Goal: Transaction & Acquisition: Purchase product/service

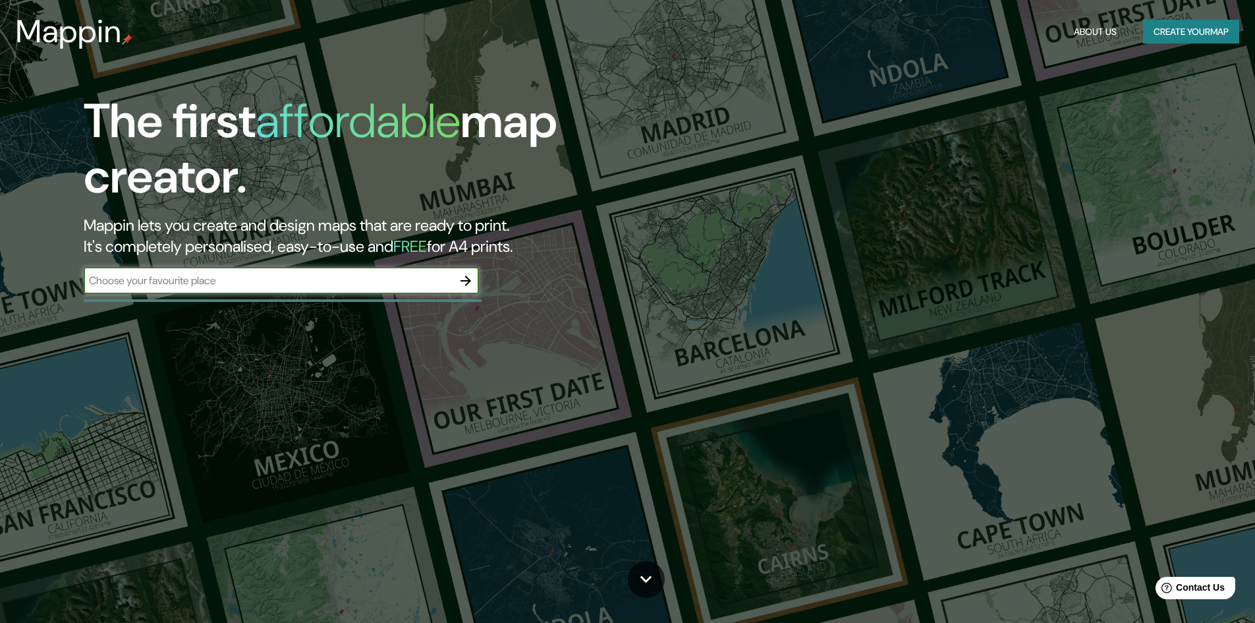
click at [285, 278] on input "text" at bounding box center [268, 280] width 369 height 15
type input "[GEOGRAPHIC_DATA]"
click at [459, 277] on icon "button" at bounding box center [466, 281] width 16 height 16
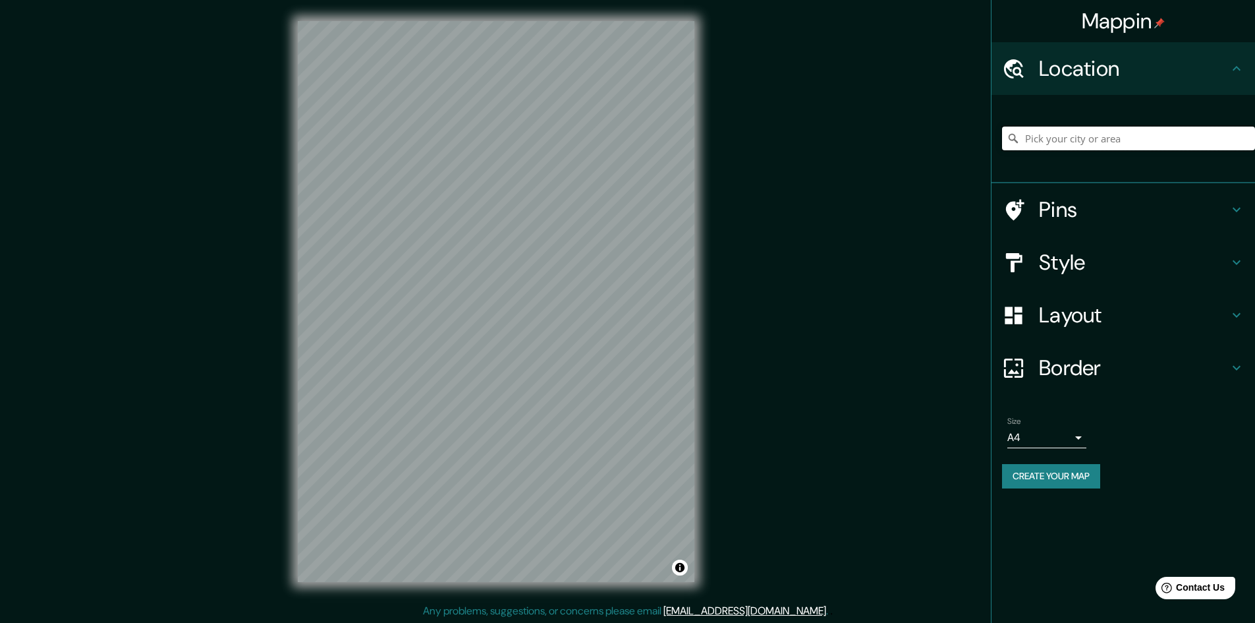
click at [1049, 148] on input "Pick your city or area" at bounding box center [1128, 138] width 253 height 24
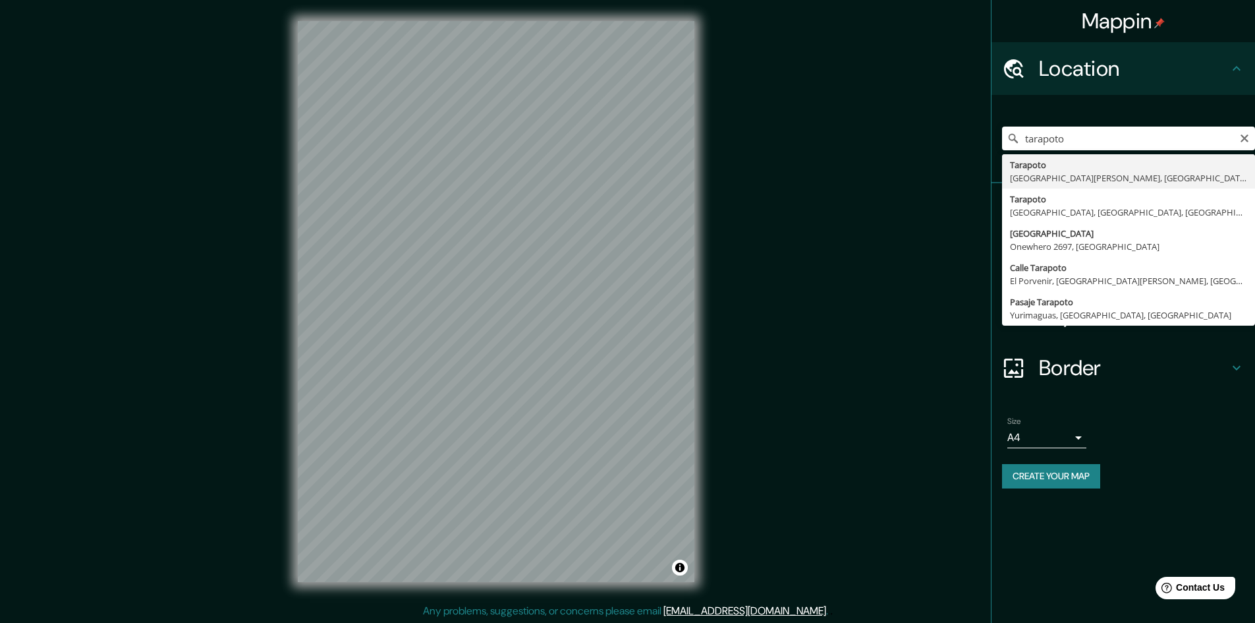
type input "Tarapoto, [GEOGRAPHIC_DATA][PERSON_NAME], [GEOGRAPHIC_DATA]"
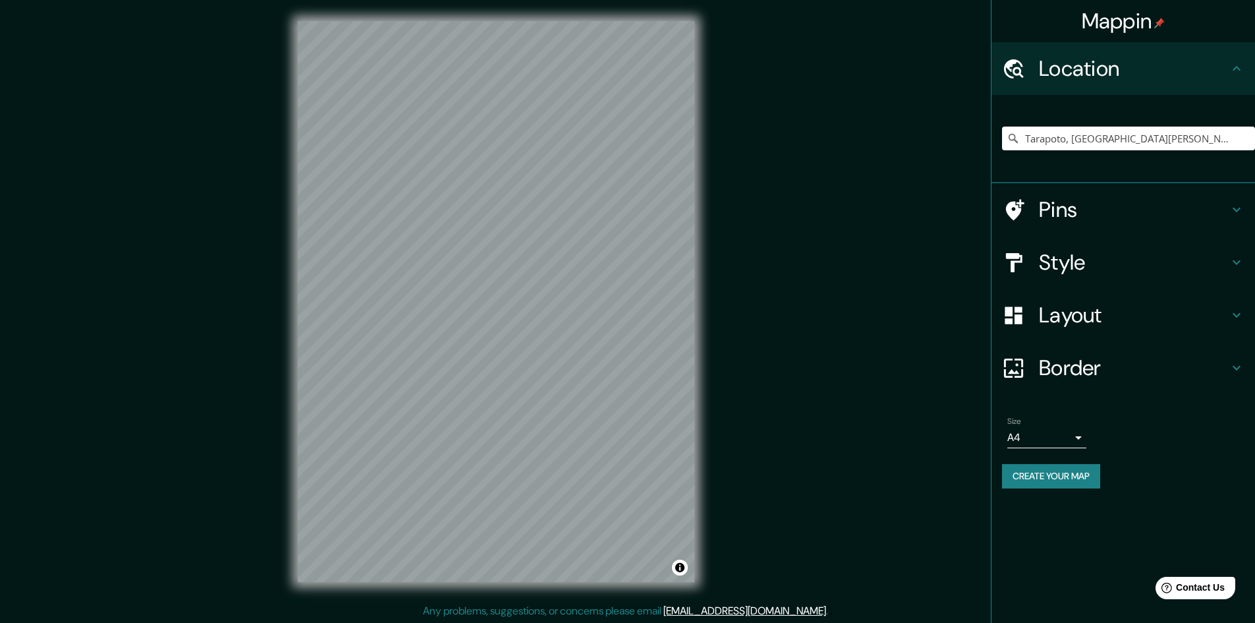
click at [1251, 268] on div "Style" at bounding box center [1122, 262] width 263 height 53
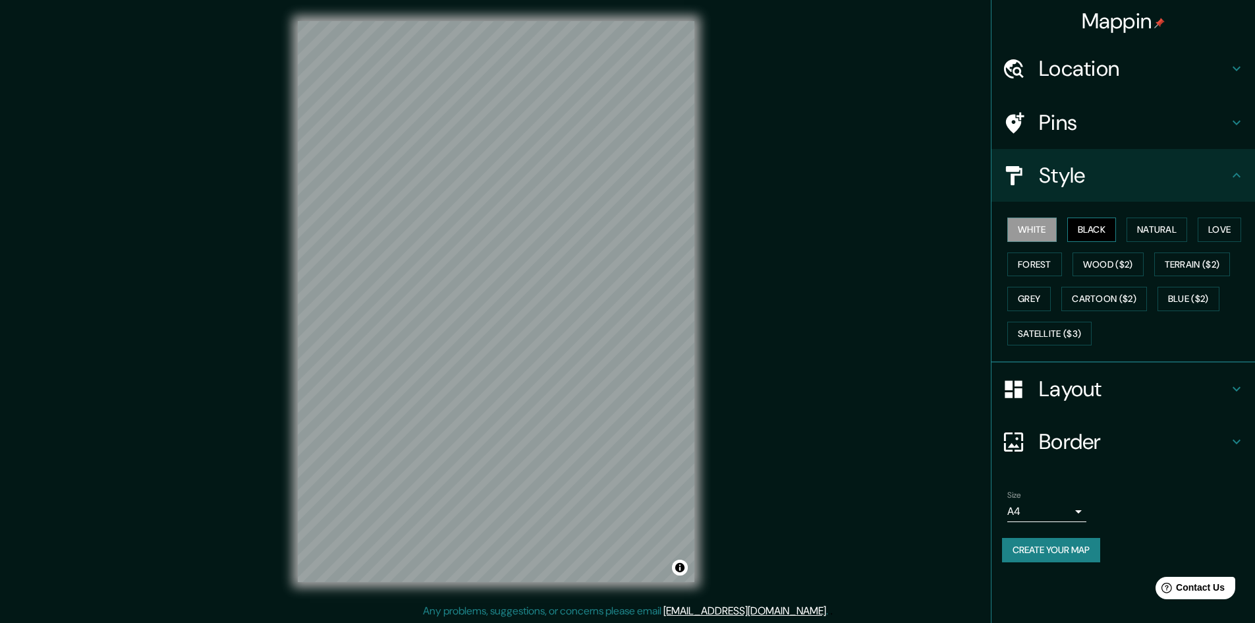
click at [1089, 227] on button "Black" at bounding box center [1091, 229] width 49 height 24
click at [1148, 226] on button "Natural" at bounding box center [1156, 229] width 61 height 24
click at [1216, 227] on button "Love" at bounding box center [1219, 229] width 43 height 24
click at [1029, 262] on button "Forest" at bounding box center [1034, 264] width 55 height 24
click at [1097, 265] on button "Wood ($2)" at bounding box center [1107, 264] width 71 height 24
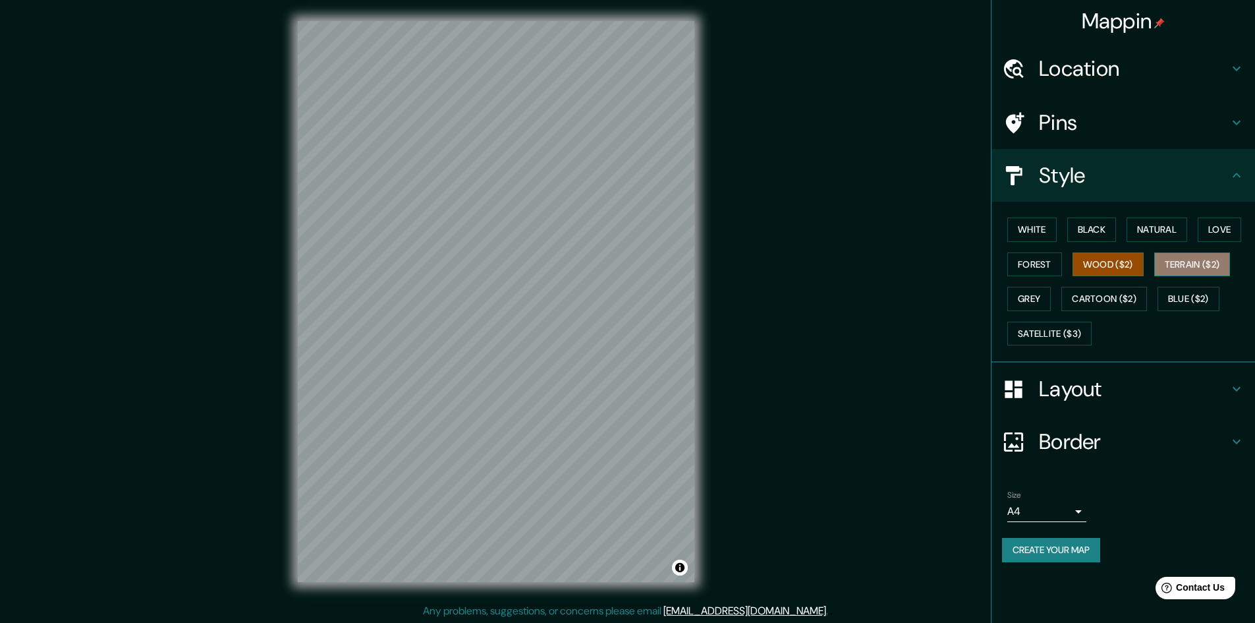
click at [1190, 262] on button "Terrain ($2)" at bounding box center [1192, 264] width 76 height 24
click at [1019, 300] on button "Grey" at bounding box center [1028, 299] width 43 height 24
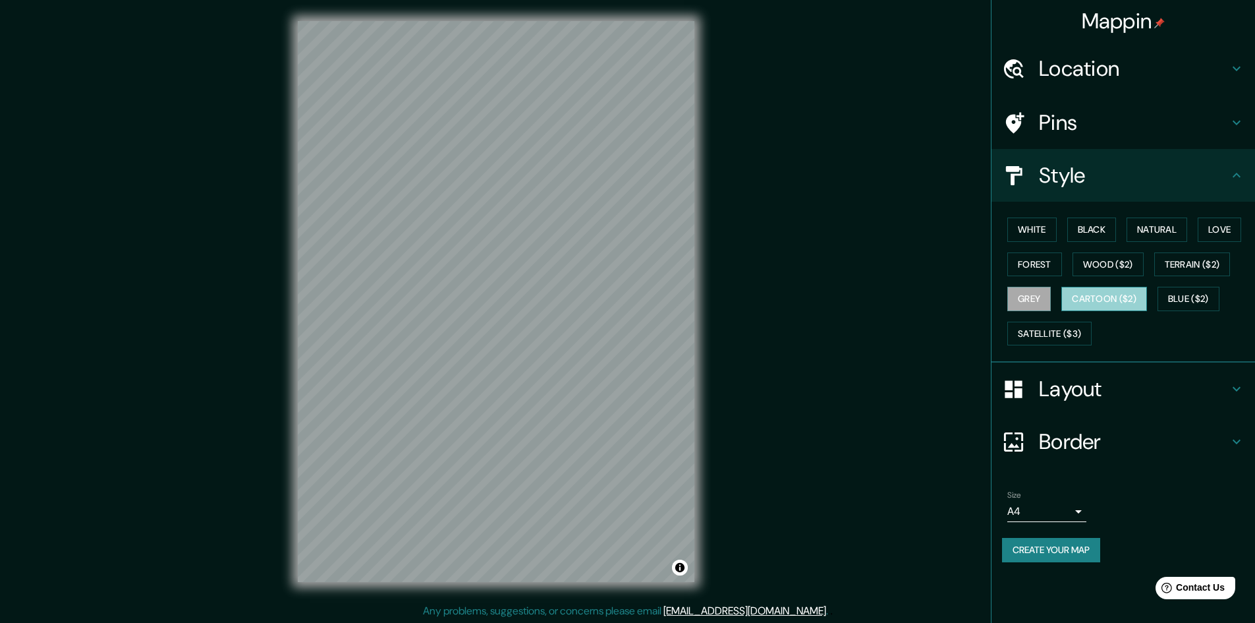
click at [1092, 298] on button "Cartoon ($2)" at bounding box center [1104, 299] width 86 height 24
click at [1182, 302] on button "Blue ($2)" at bounding box center [1188, 299] width 62 height 24
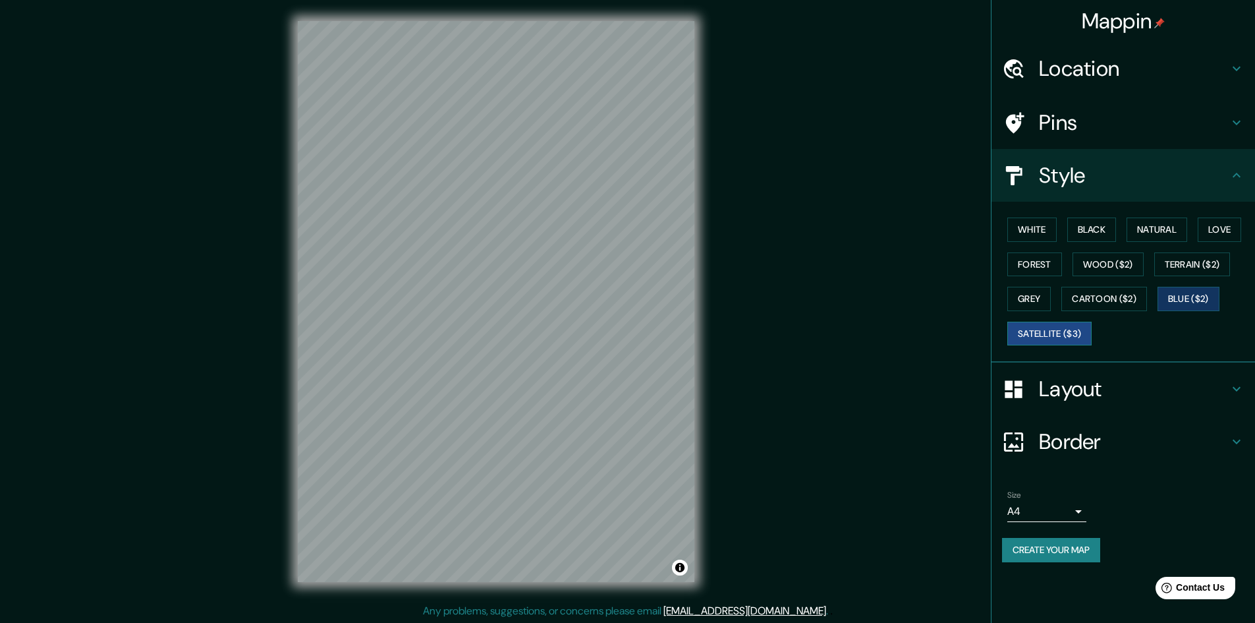
click at [1028, 339] on button "Satellite ($3)" at bounding box center [1049, 333] width 84 height 24
click at [1182, 296] on button "Blue ($2)" at bounding box center [1188, 299] width 62 height 24
click at [1225, 386] on h4 "Layout" at bounding box center [1134, 388] width 190 height 26
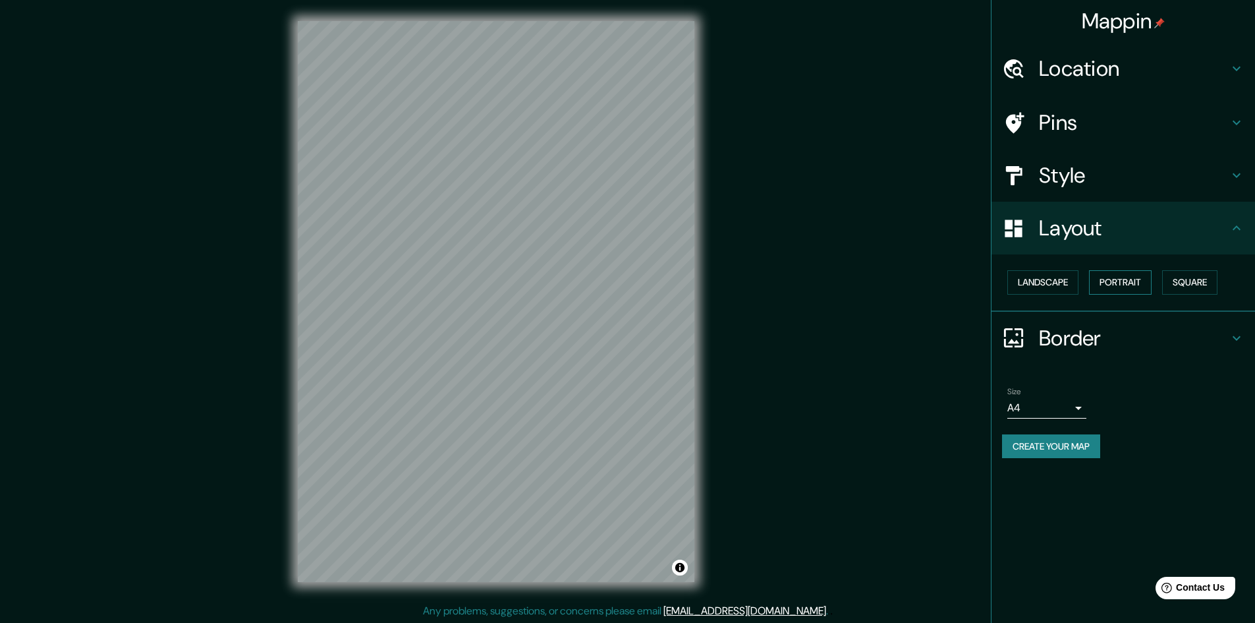
click at [1131, 279] on button "Portrait" at bounding box center [1120, 282] width 63 height 24
click at [1065, 277] on button "Landscape" at bounding box center [1042, 282] width 71 height 24
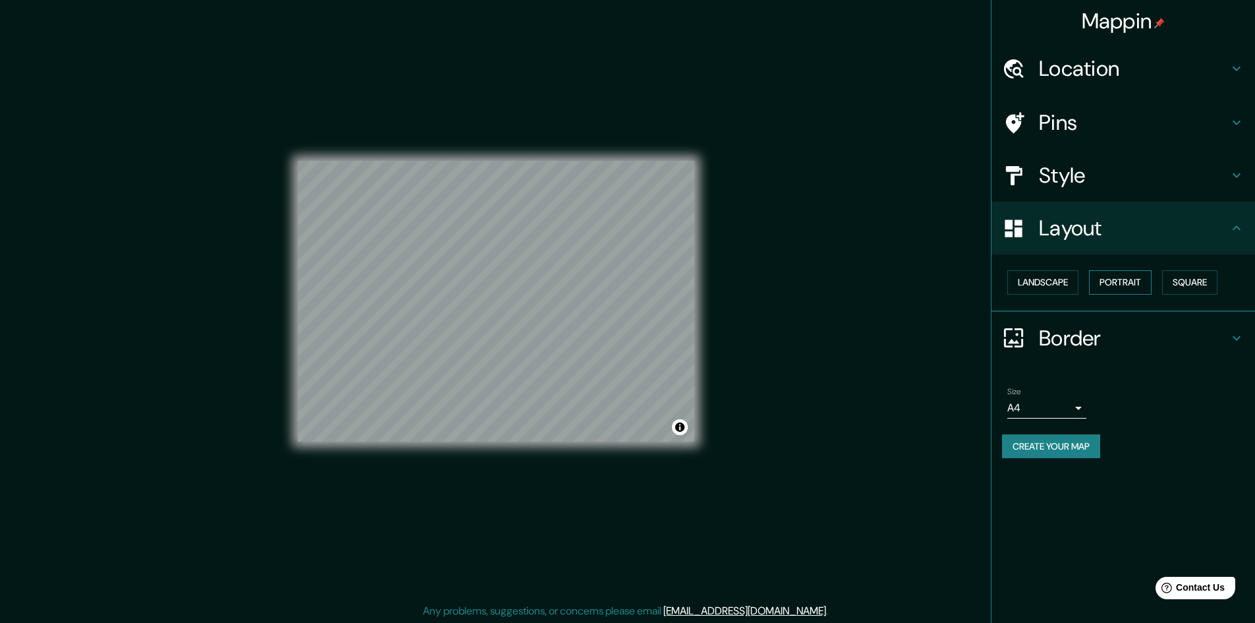
click at [1118, 280] on button "Portrait" at bounding box center [1120, 282] width 63 height 24
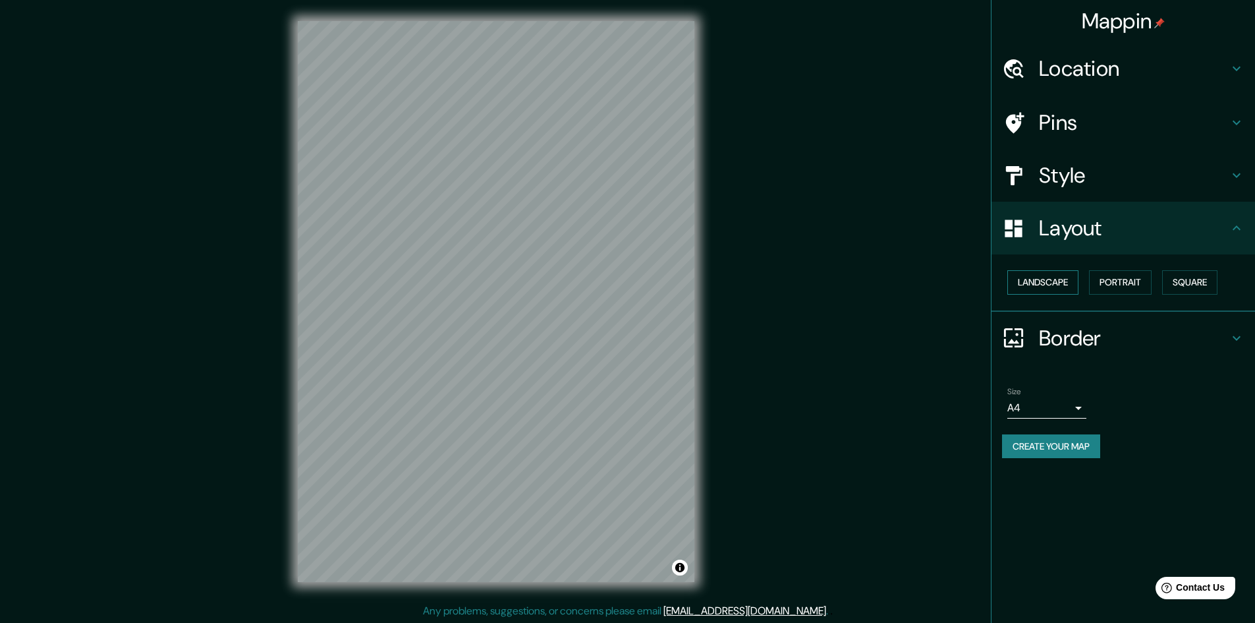
click at [1056, 282] on button "Landscape" at bounding box center [1042, 282] width 71 height 24
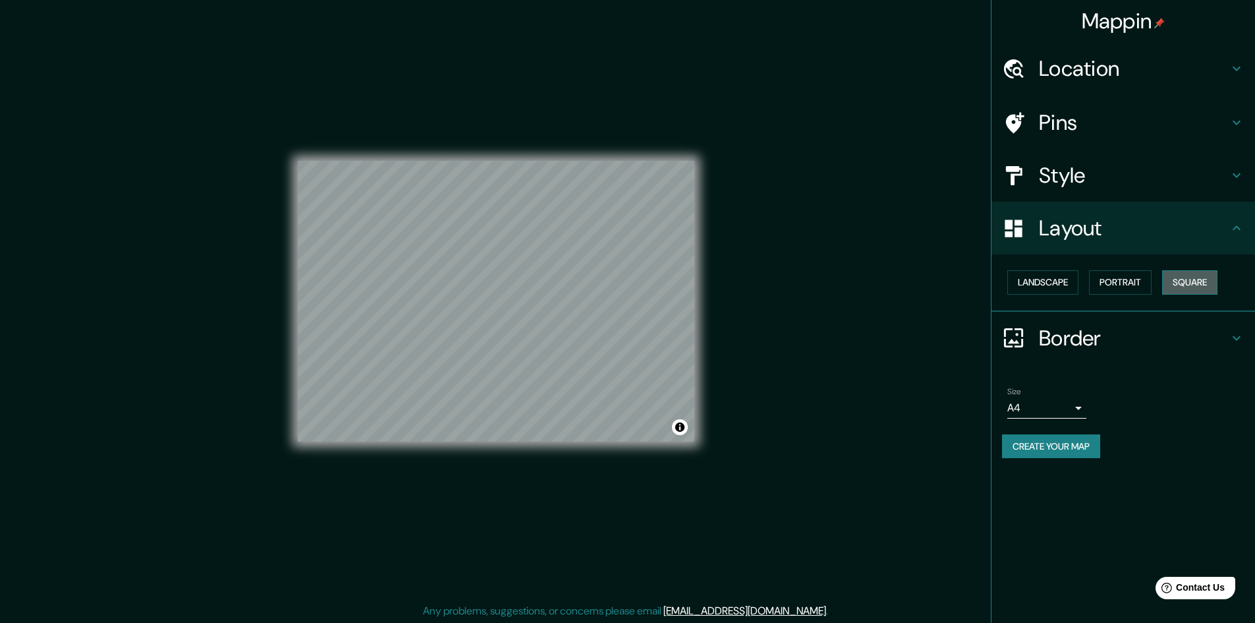
click at [1186, 275] on button "Square" at bounding box center [1189, 282] width 55 height 24
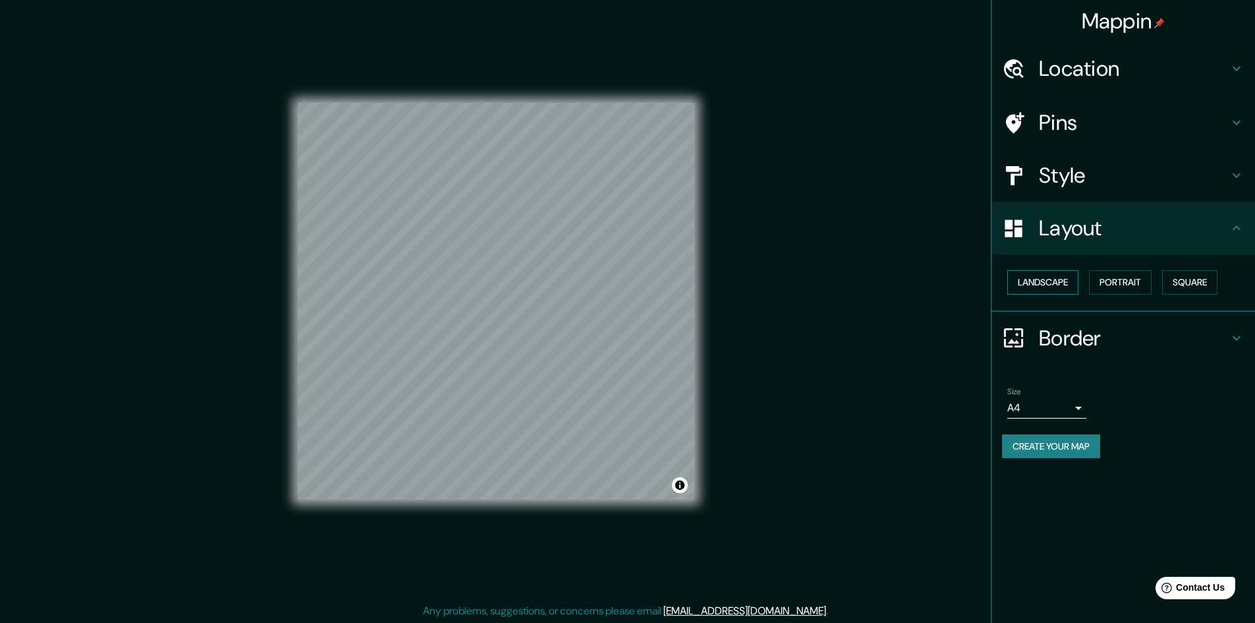
click at [1063, 286] on button "Landscape" at bounding box center [1042, 282] width 71 height 24
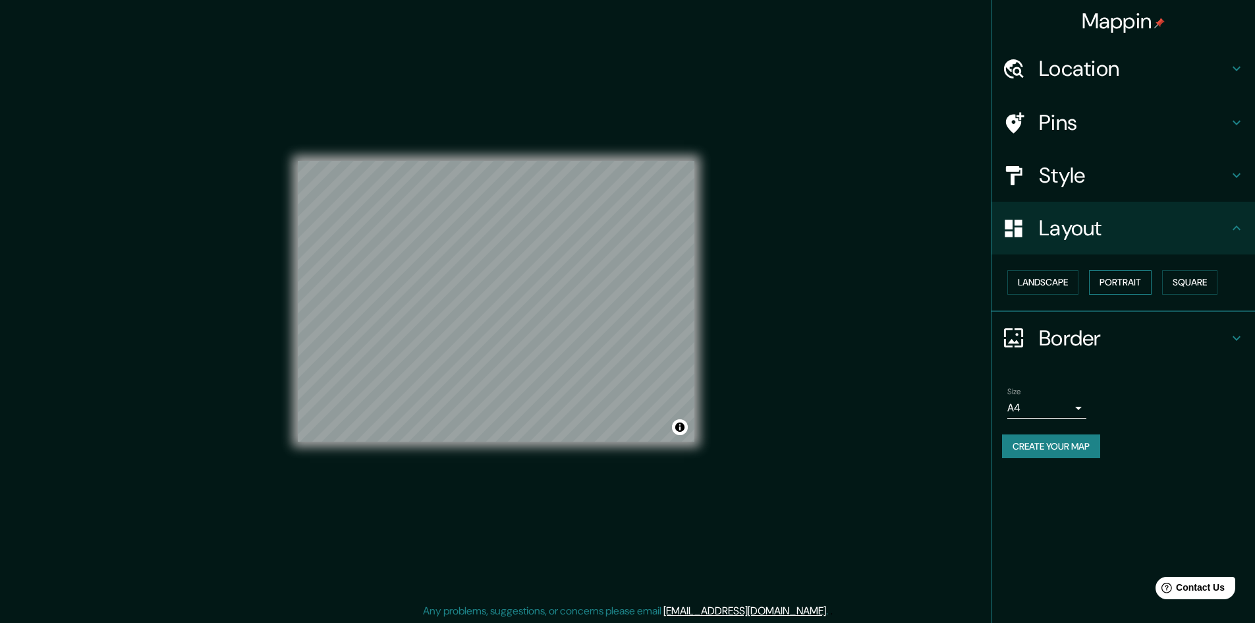
click at [1109, 287] on button "Portrait" at bounding box center [1120, 282] width 63 height 24
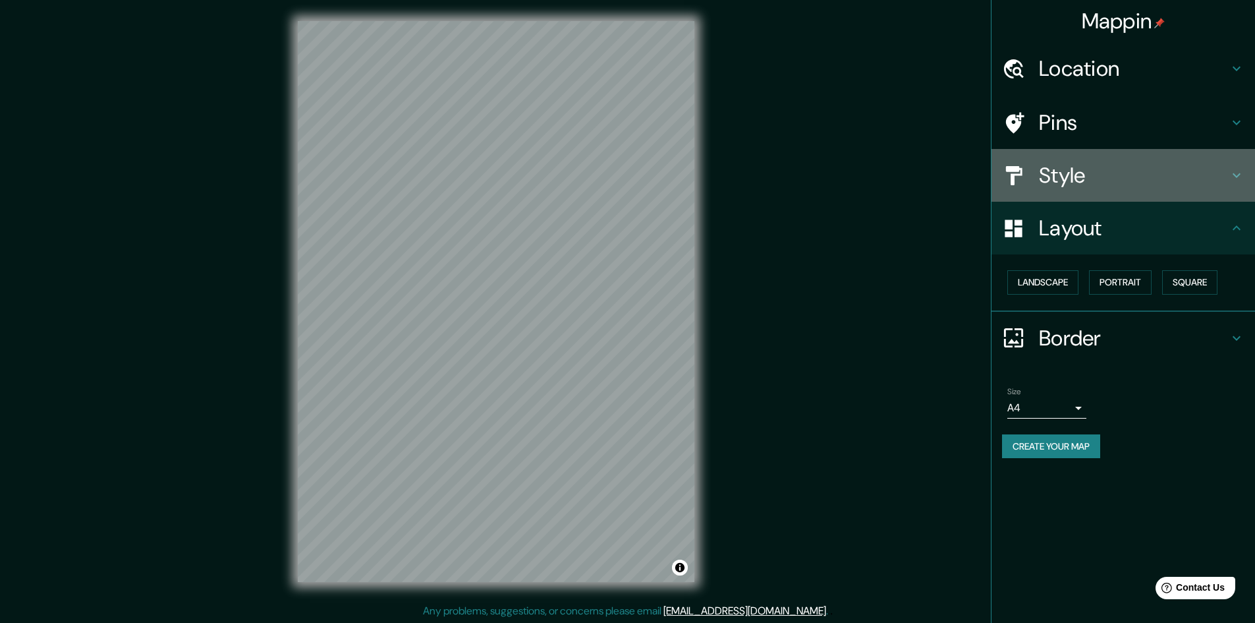
click at [1163, 176] on h4 "Style" at bounding box center [1134, 175] width 190 height 26
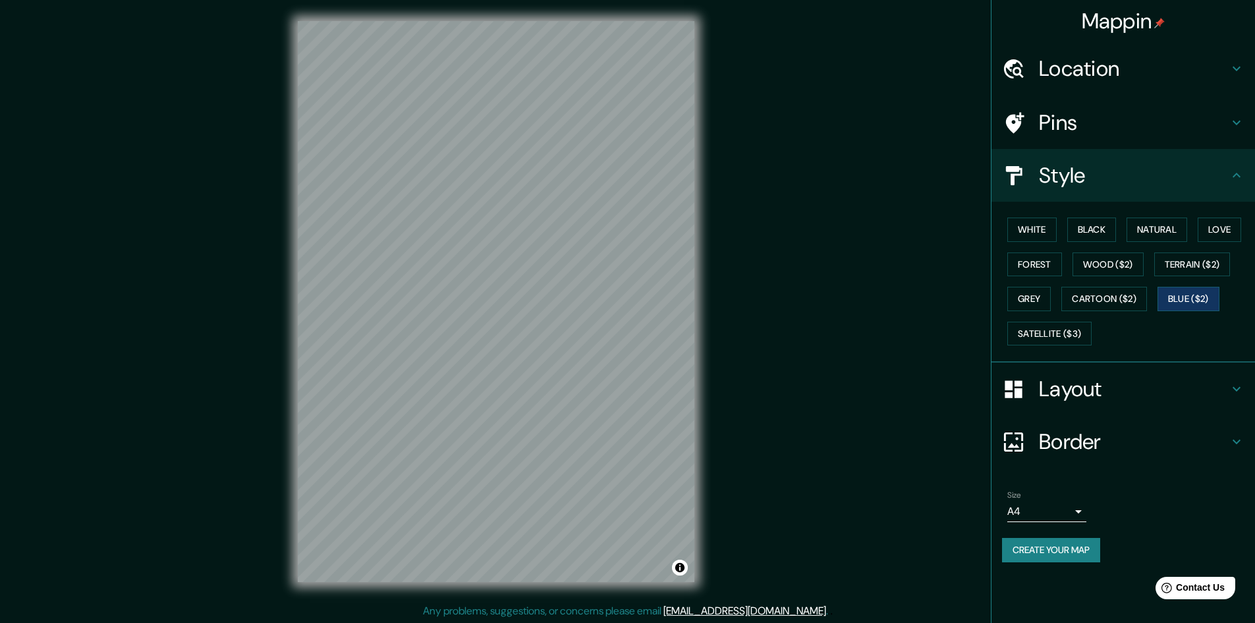
click at [1178, 128] on h4 "Pins" at bounding box center [1134, 122] width 190 height 26
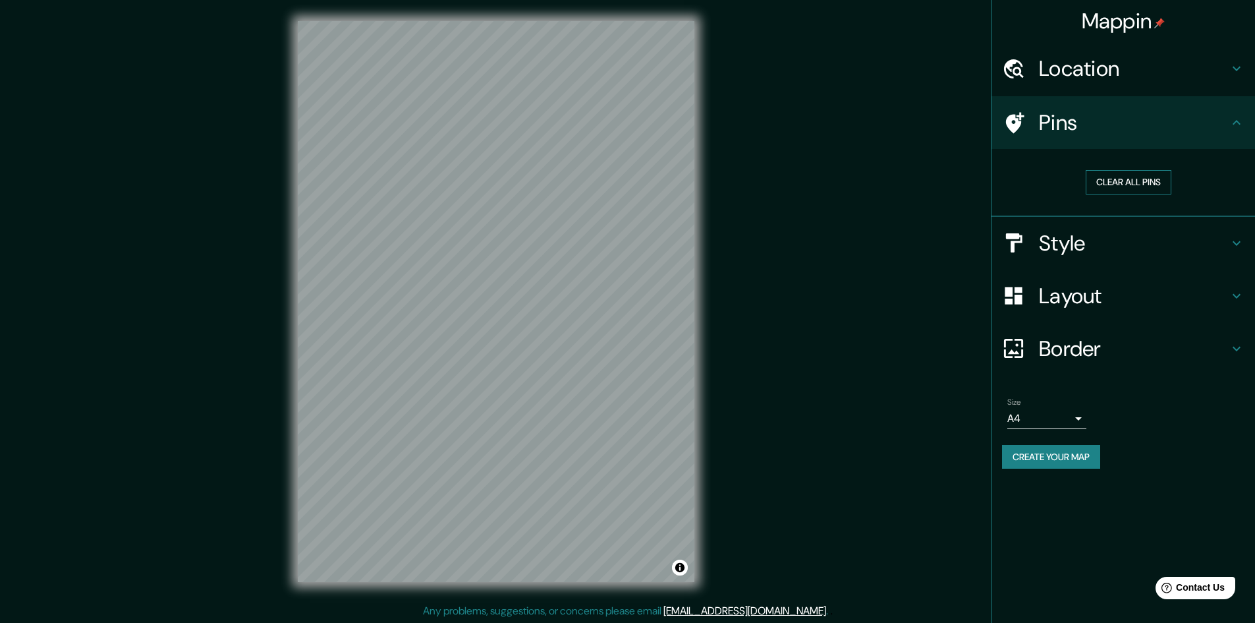
click at [1147, 190] on button "Clear all pins" at bounding box center [1129, 182] width 86 height 24
drag, startPoint x: 528, startPoint y: 282, endPoint x: 520, endPoint y: 294, distance: 14.8
click at [525, 285] on div at bounding box center [530, 284] width 11 height 11
click at [519, 291] on div at bounding box center [518, 289] width 11 height 11
click at [538, 289] on div at bounding box center [535, 286] width 11 height 11
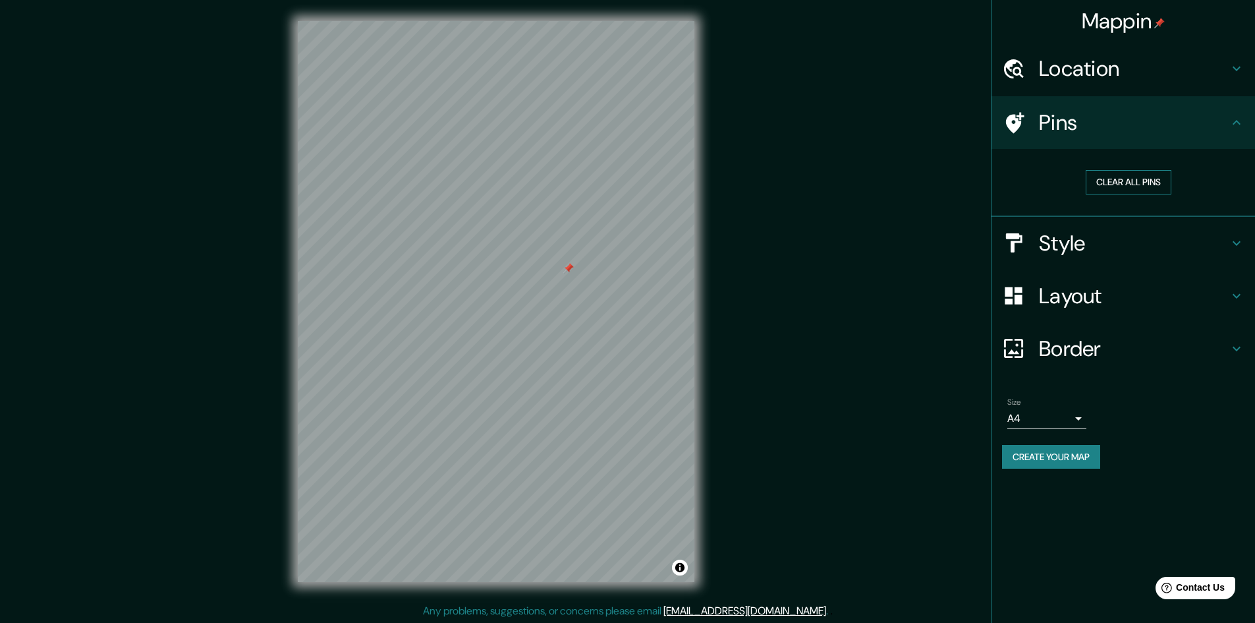
click at [1121, 186] on button "Clear all pins" at bounding box center [1129, 182] width 86 height 24
click at [1124, 181] on button "Clear all pins" at bounding box center [1129, 182] width 86 height 24
click at [1150, 59] on h4 "Location" at bounding box center [1134, 68] width 190 height 26
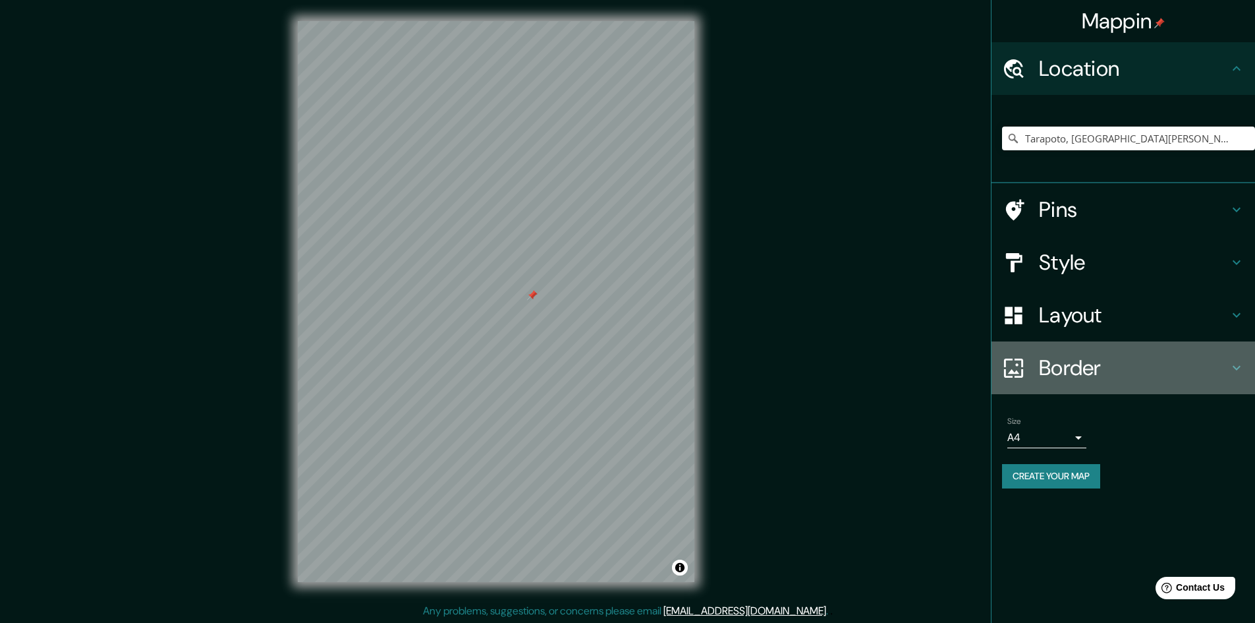
click at [1215, 355] on h4 "Border" at bounding box center [1134, 367] width 190 height 26
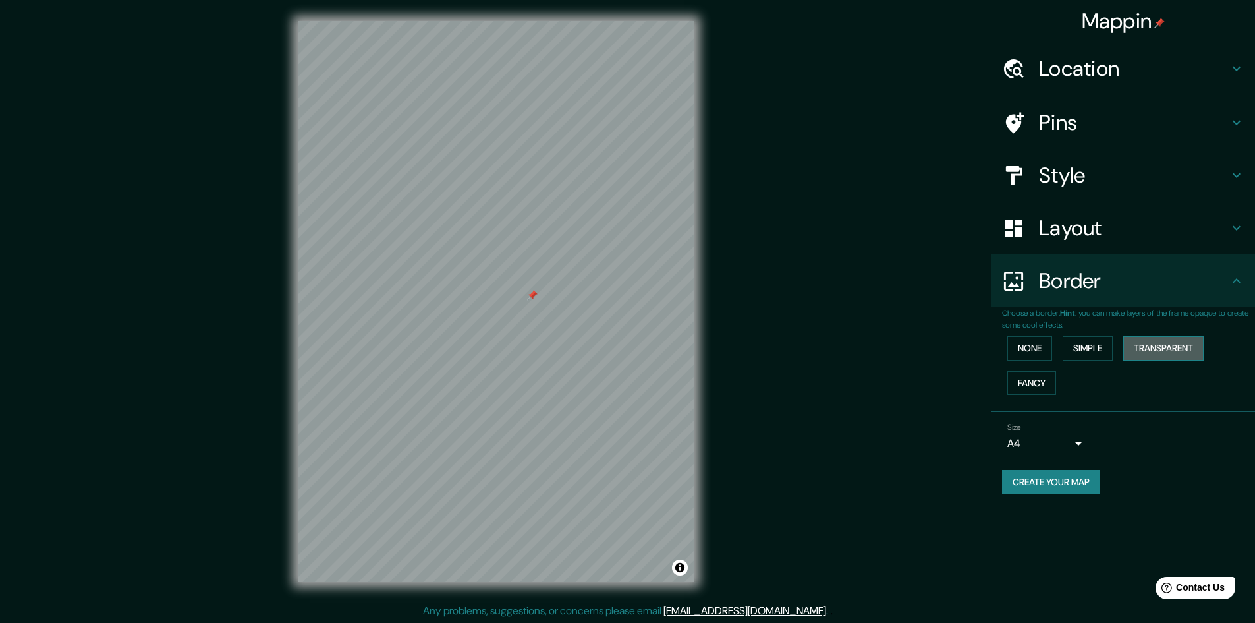
click at [1171, 352] on button "Transparent" at bounding box center [1163, 348] width 80 height 24
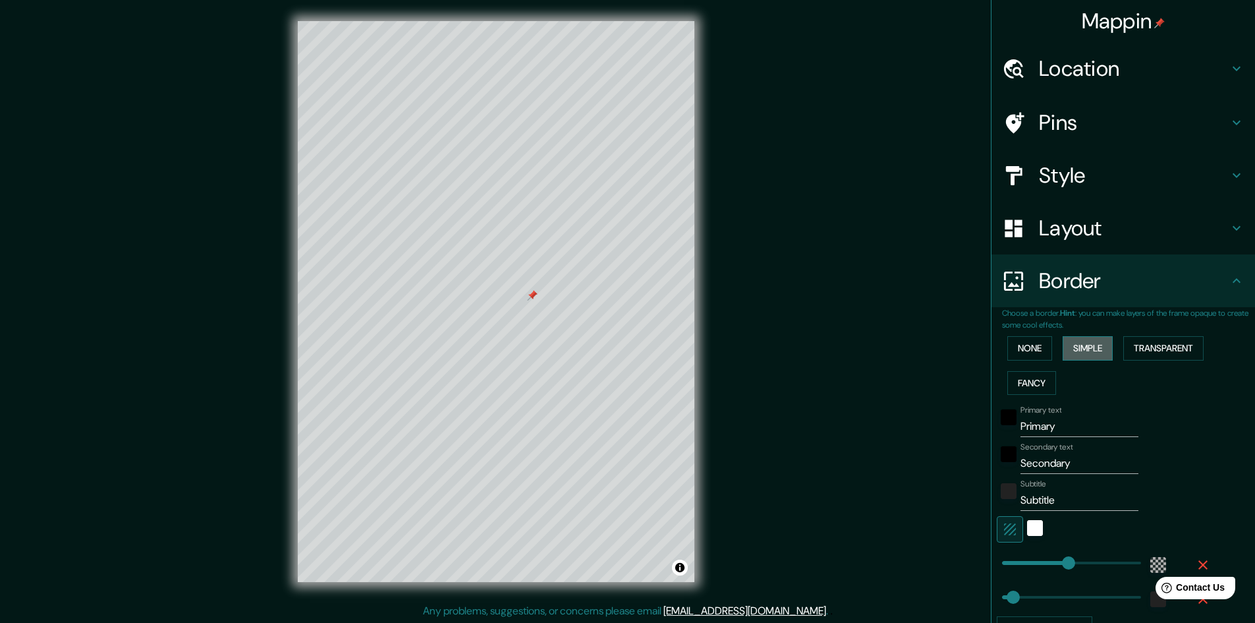
click at [1085, 348] on button "Simple" at bounding box center [1088, 348] width 50 height 24
type input "211"
type input "48"
type input "214"
type input "48"
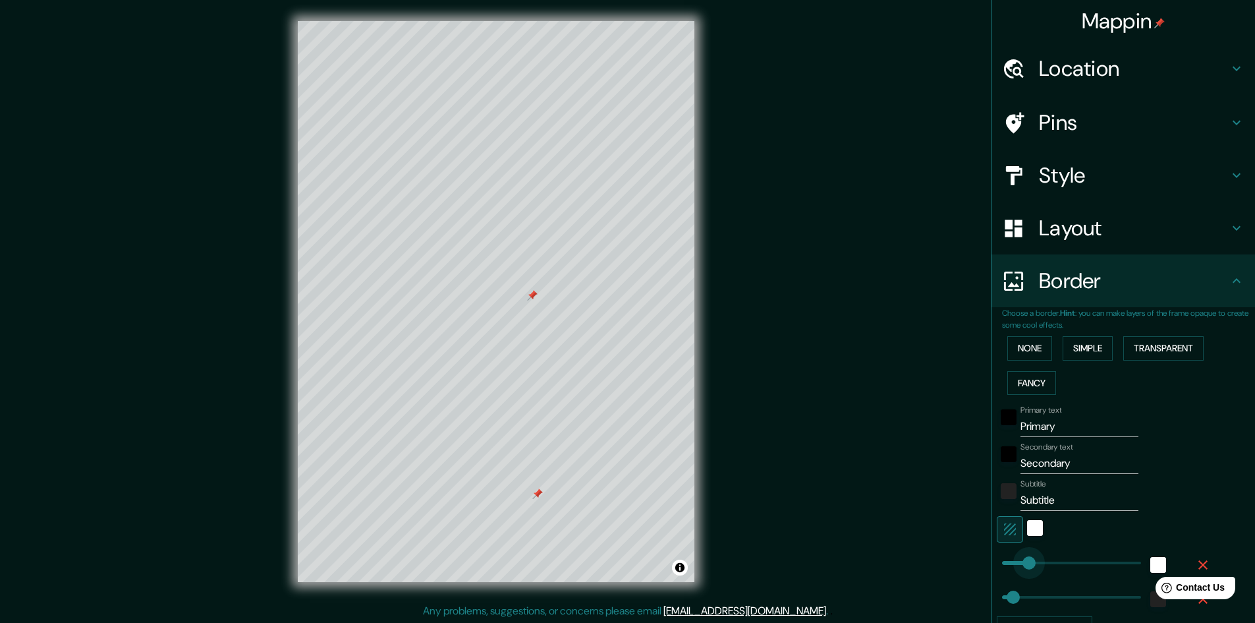
type input "111"
drag, startPoint x: 1031, startPoint y: 559, endPoint x: 1018, endPoint y: 559, distance: 13.2
type input "48"
type input "66"
type input "48"
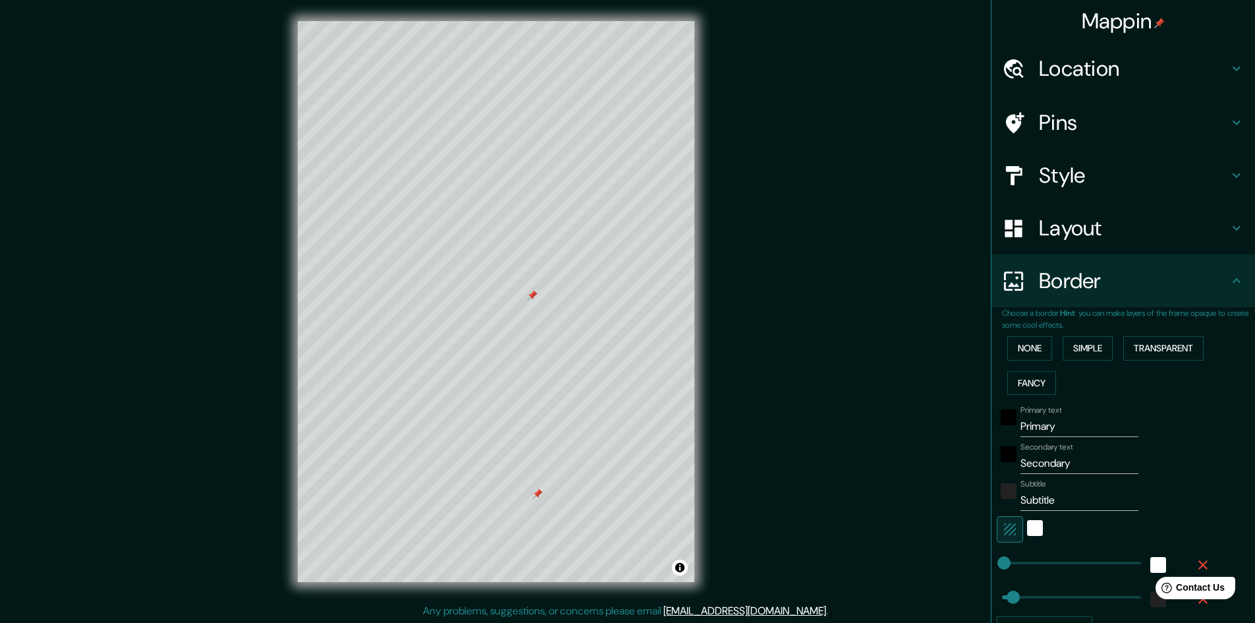
type input "157"
type input "48"
type input "120"
type input "48"
click at [1057, 424] on input "Primary" at bounding box center [1079, 426] width 118 height 21
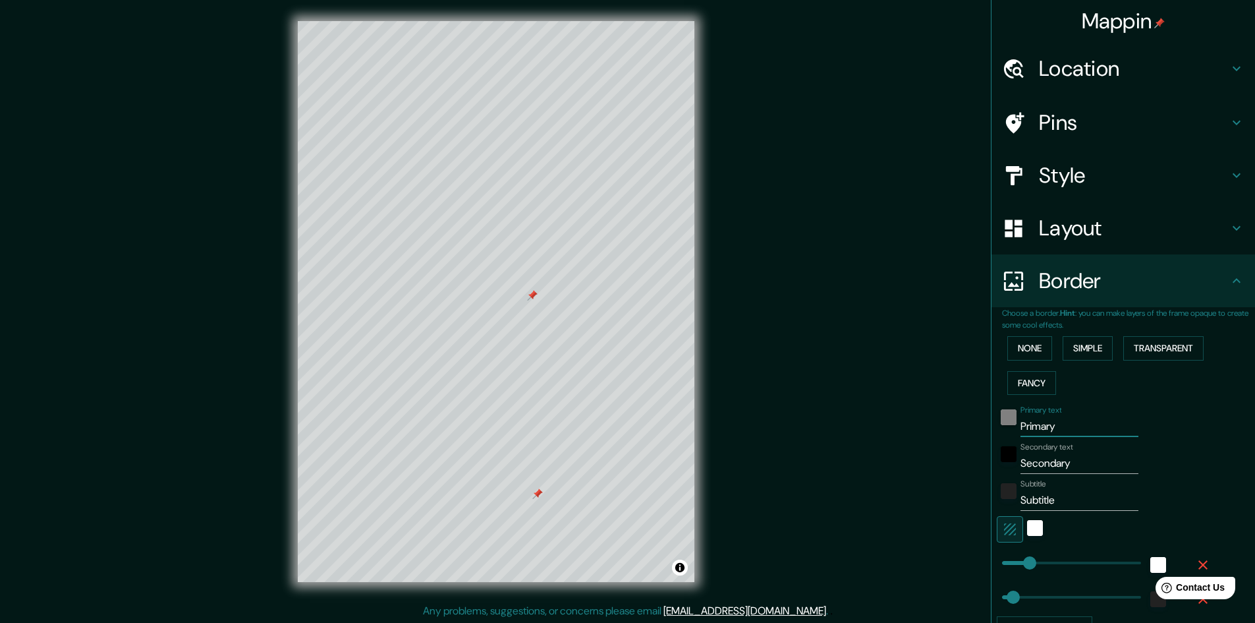
drag, startPoint x: 1057, startPoint y: 424, endPoint x: 1002, endPoint y: 423, distance: 55.4
click at [1002, 423] on div "Primary text Primary" at bounding box center [1105, 421] width 216 height 32
type input "t"
type input "48"
type input "ta"
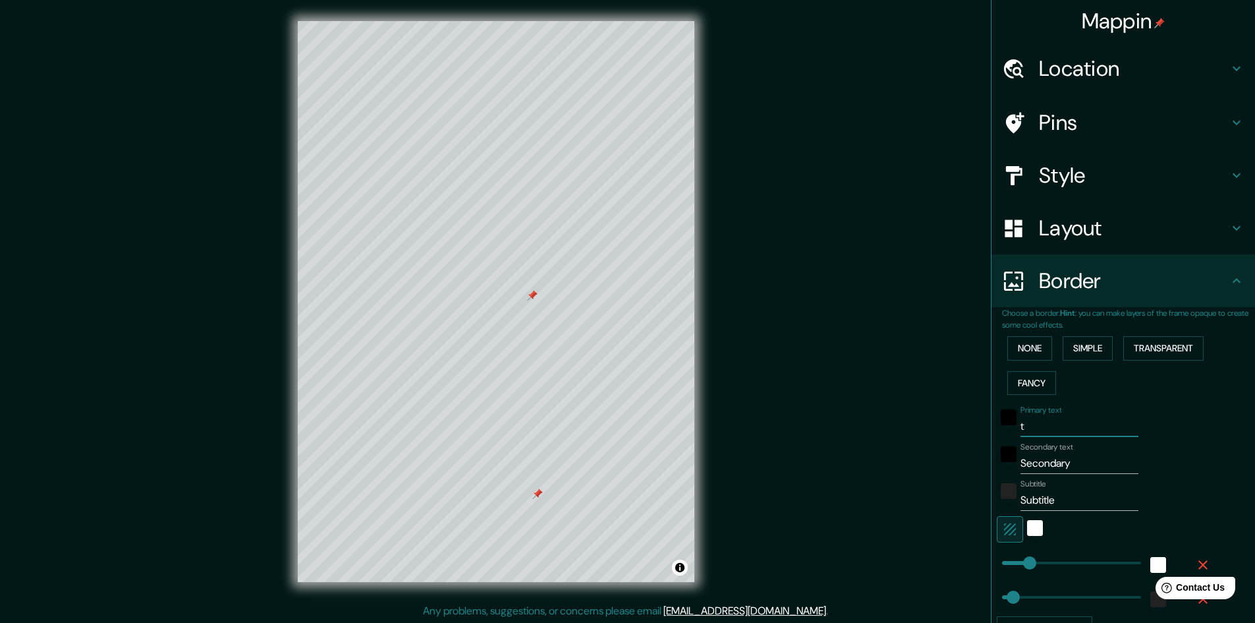
type input "48"
type input "tar"
type input "48"
type input "tara"
type input "48"
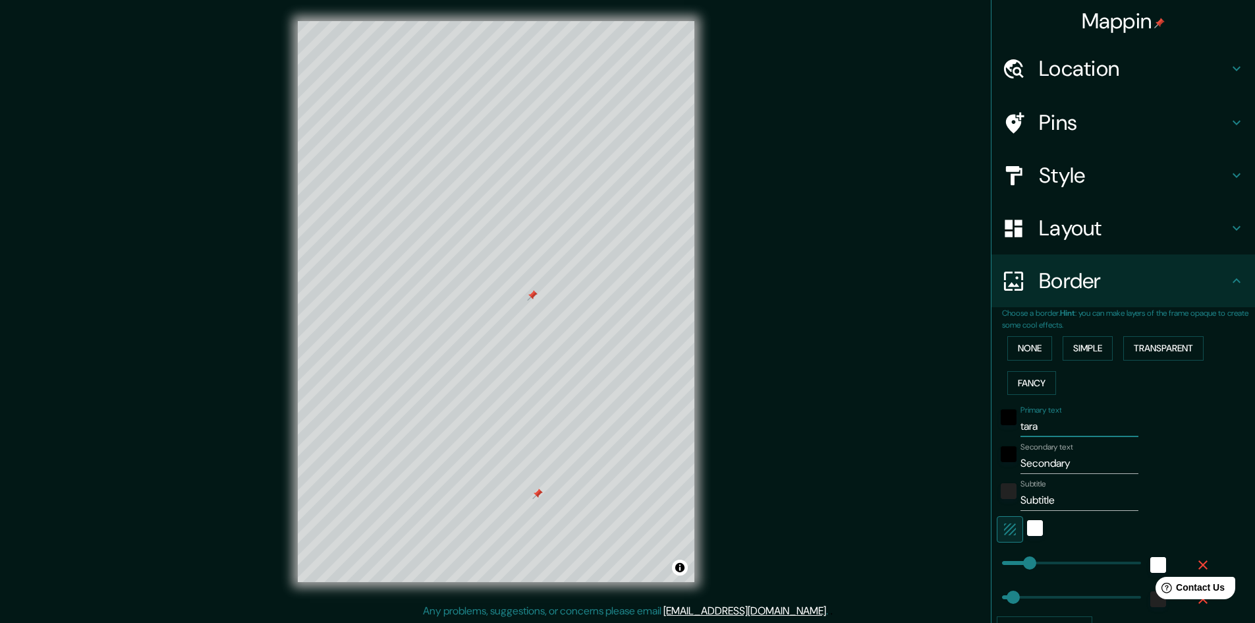
type input "tarap"
type input "48"
type input "tarapo"
type input "48"
type input "tarapot"
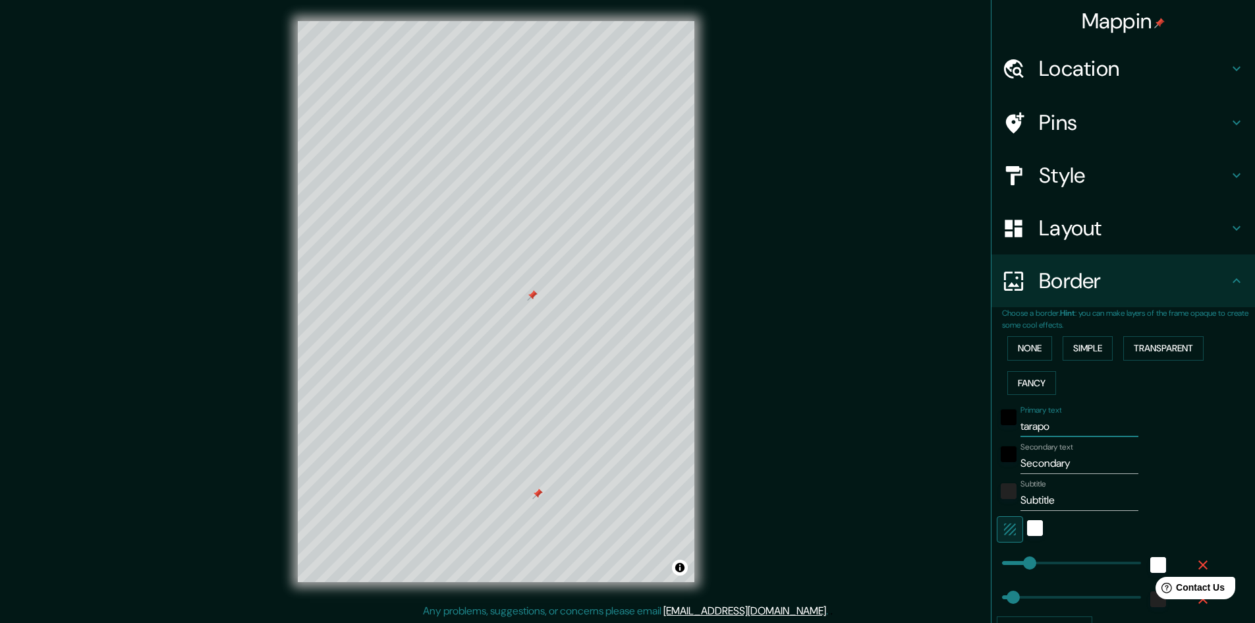
type input "48"
type input "tarapoto"
type input "48"
click at [537, 495] on div at bounding box center [537, 493] width 11 height 11
type input "tarapoto"
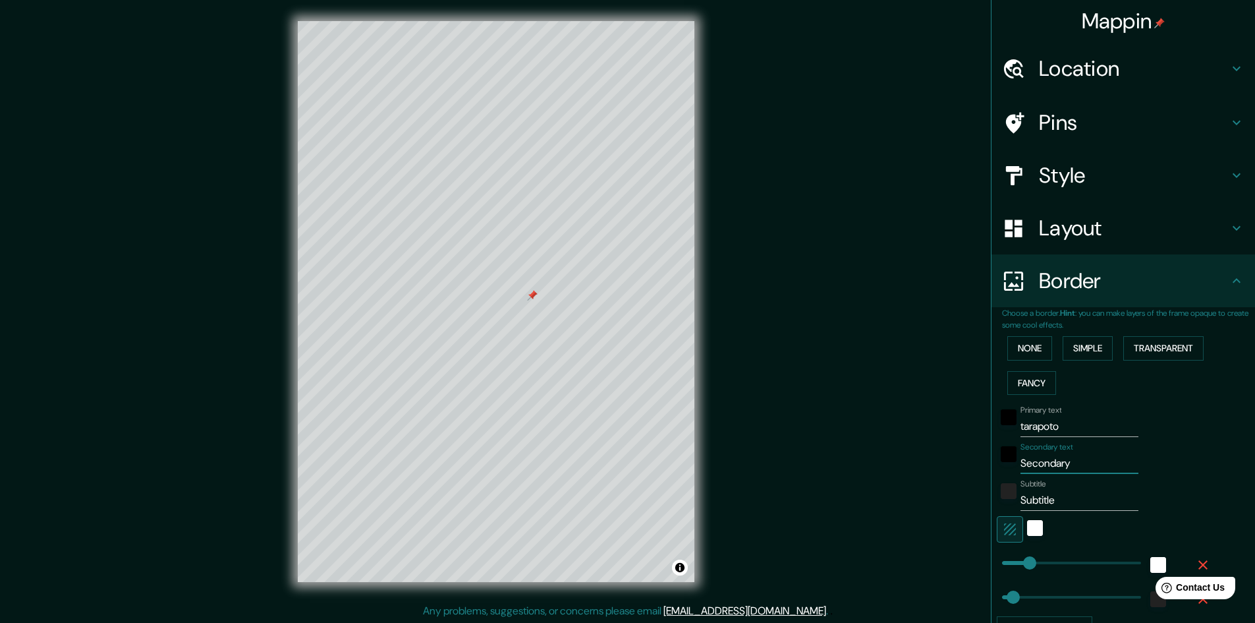
drag, startPoint x: 1074, startPoint y: 462, endPoint x: 1001, endPoint y: 466, distance: 73.9
click at [1001, 466] on div "Secondary text Secondary" at bounding box center [1105, 458] width 216 height 32
type input "S"
type input "48"
type input "Sa"
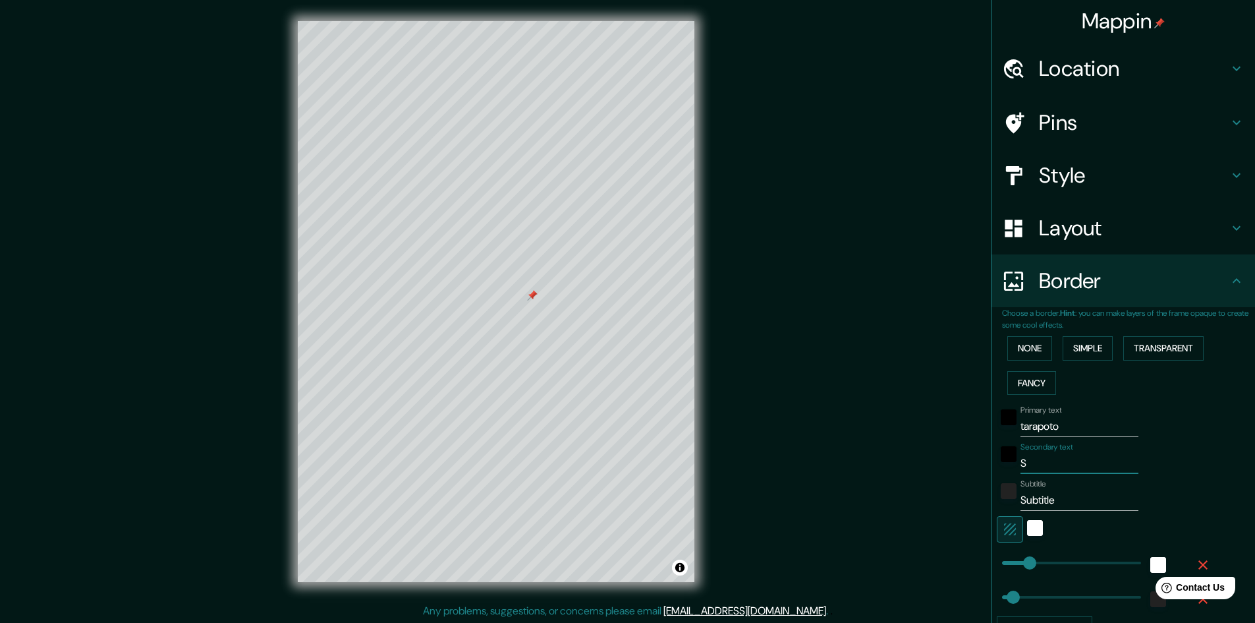
type input "48"
type input "San"
type input "48"
type input "San"
type input "48"
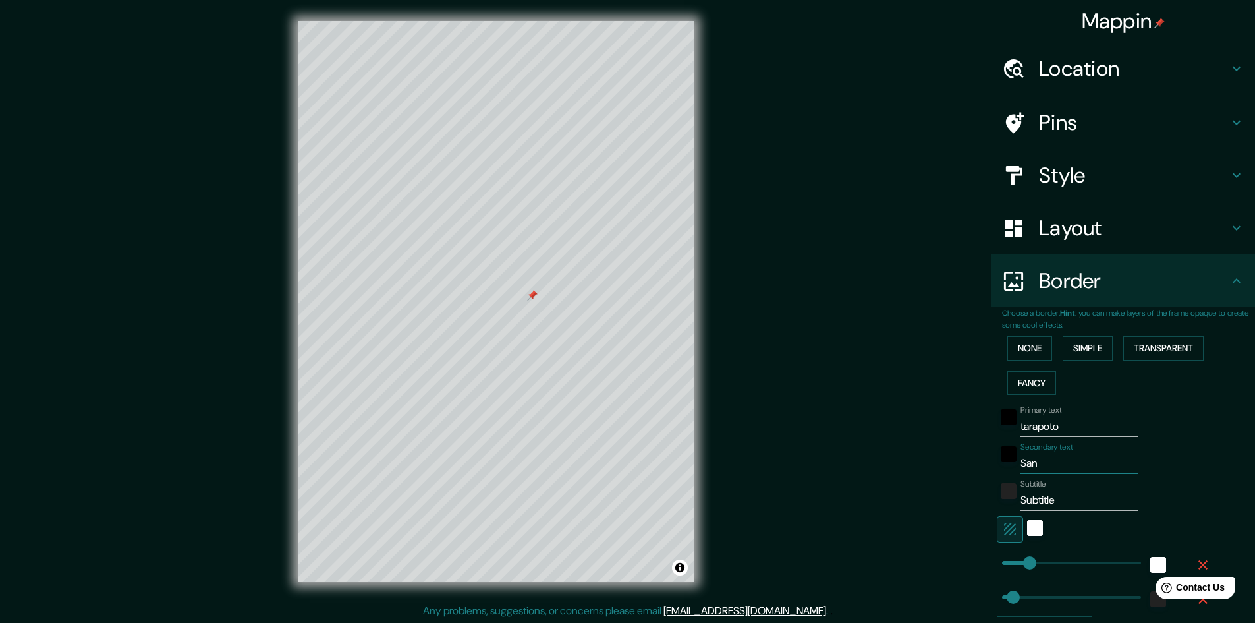
type input "San"
type input "48"
type input "San"
type input "48"
type input "San m"
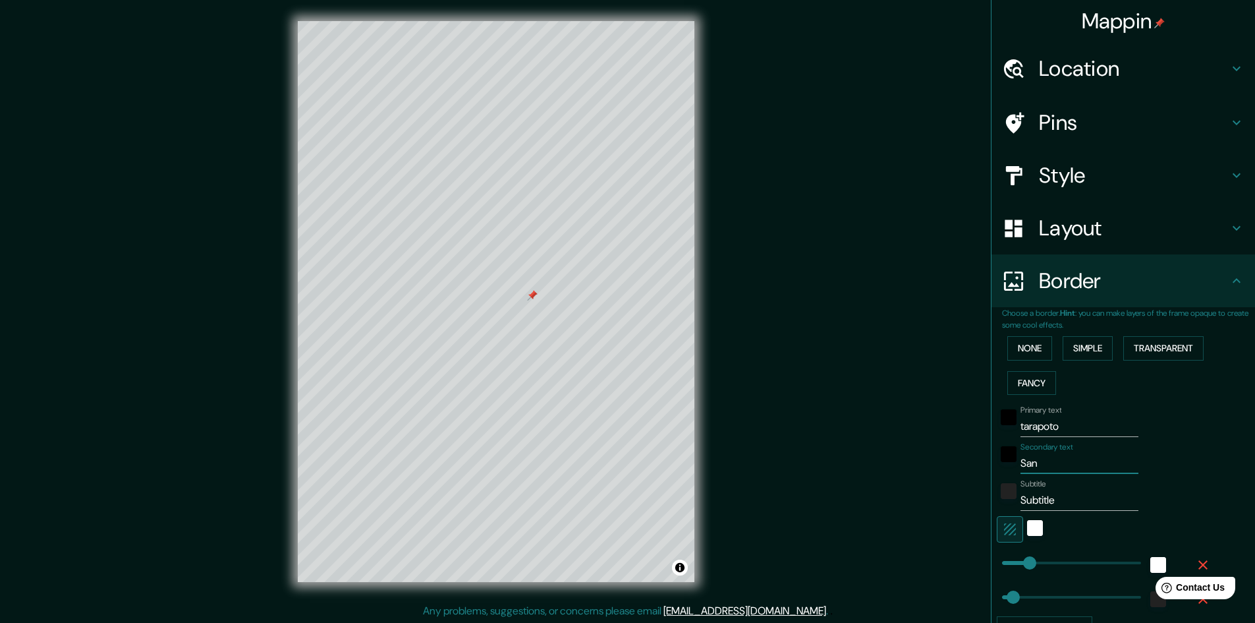
type input "48"
type input "[GEOGRAPHIC_DATA]"
type input "48"
type input "San mar"
type input "48"
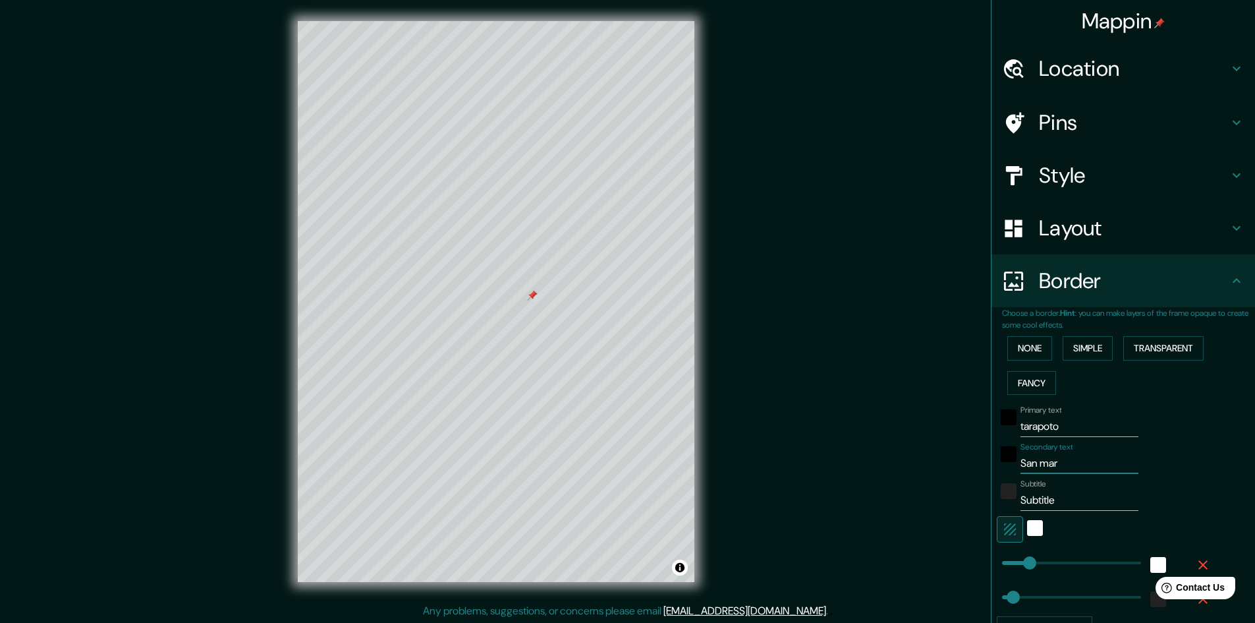
type input "San mart"
type input "48"
type input "San [PERSON_NAME]"
type input "48"
type input "San [PERSON_NAME]"
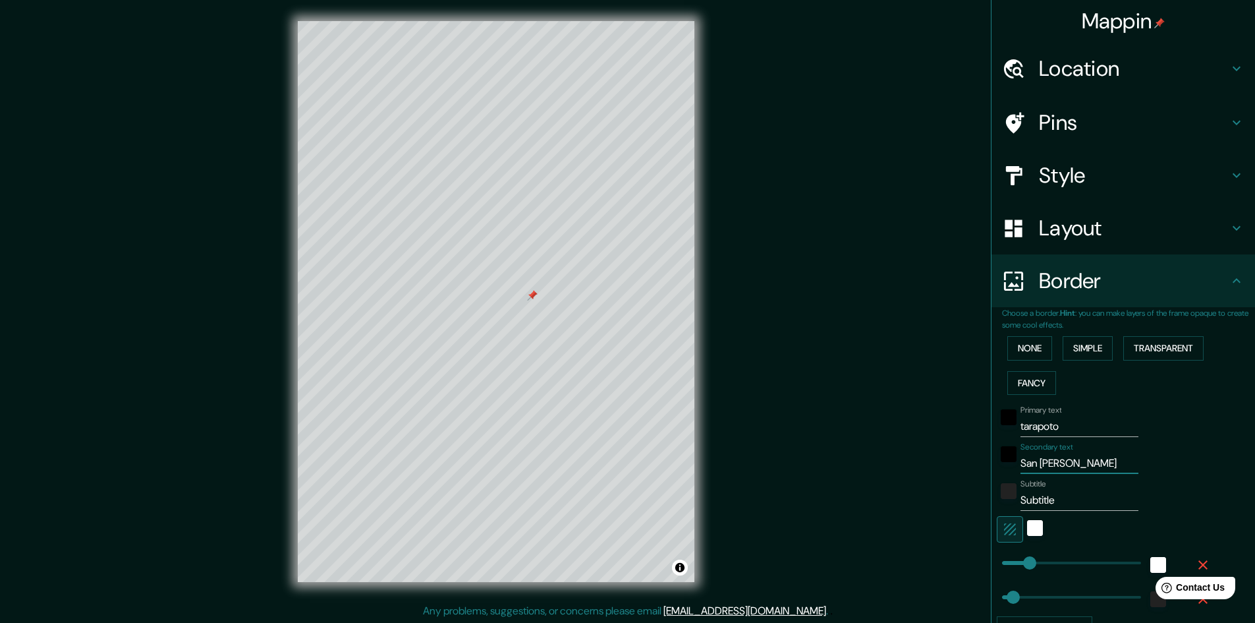
type input "48"
type input "San [PERSON_NAME]"
drag, startPoint x: 1075, startPoint y: 499, endPoint x: 960, endPoint y: 503, distance: 115.3
click at [960, 503] on div "Mappin Location [GEOGRAPHIC_DATA], [GEOGRAPHIC_DATA][PERSON_NAME], [GEOGRAPHIC_…" at bounding box center [627, 312] width 1255 height 624
type input "48"
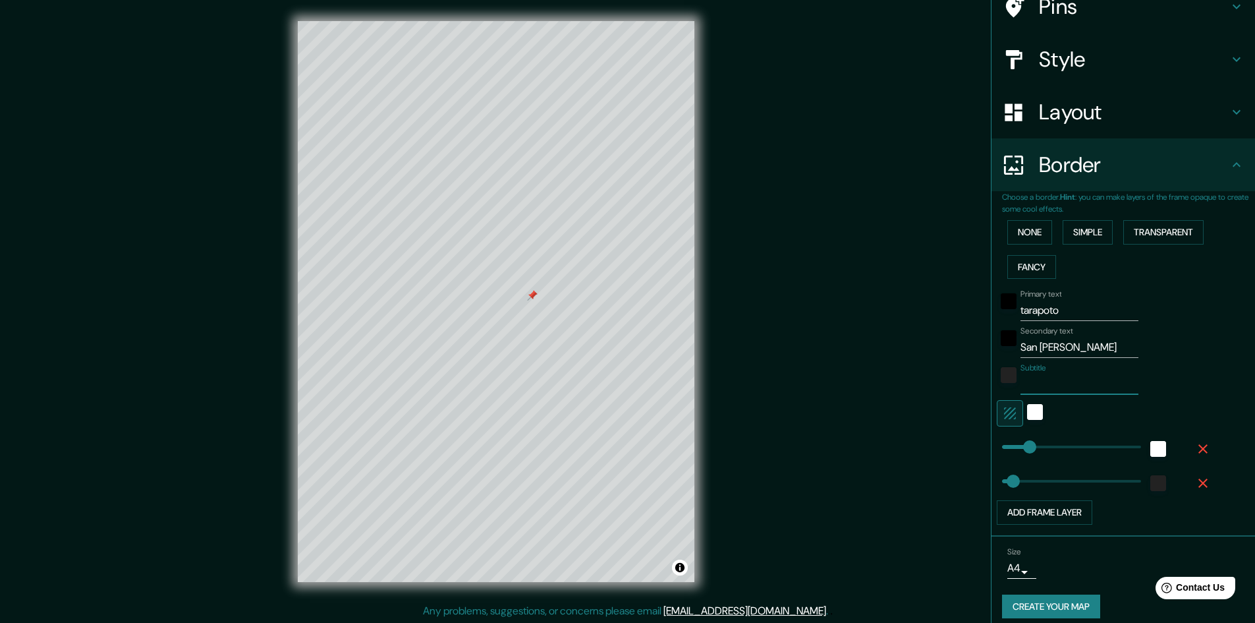
scroll to position [127, 0]
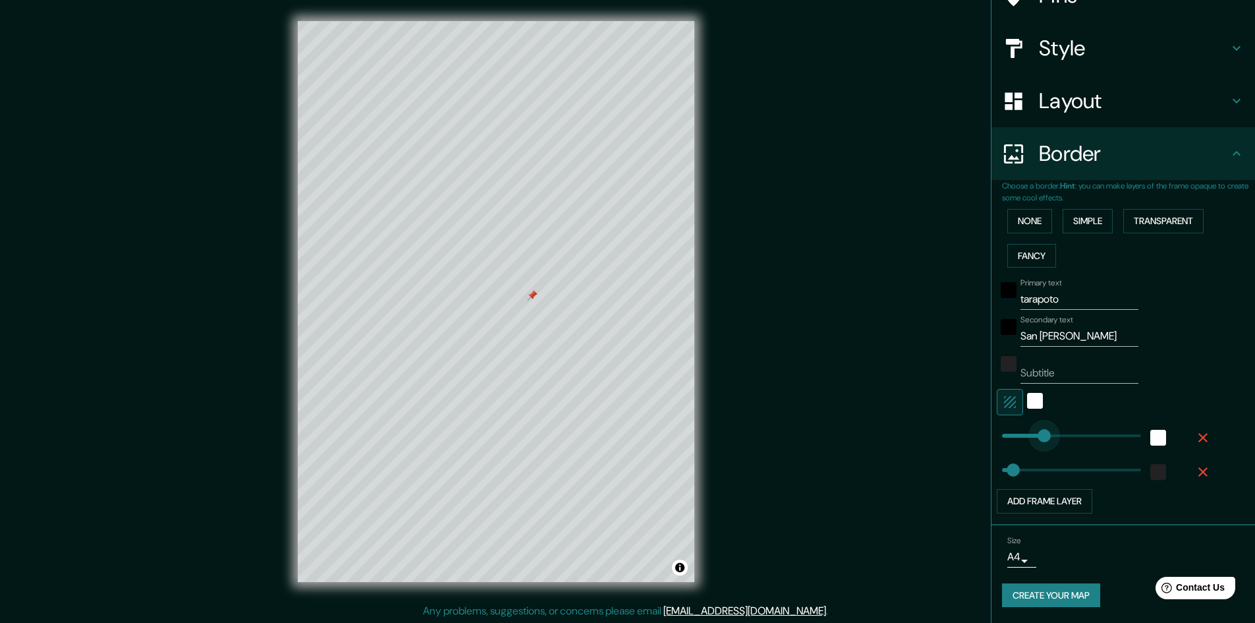
type input "446"
drag, startPoint x: 1022, startPoint y: 437, endPoint x: 1095, endPoint y: 439, distance: 73.1
type input "48"
type input "492"
type input "48"
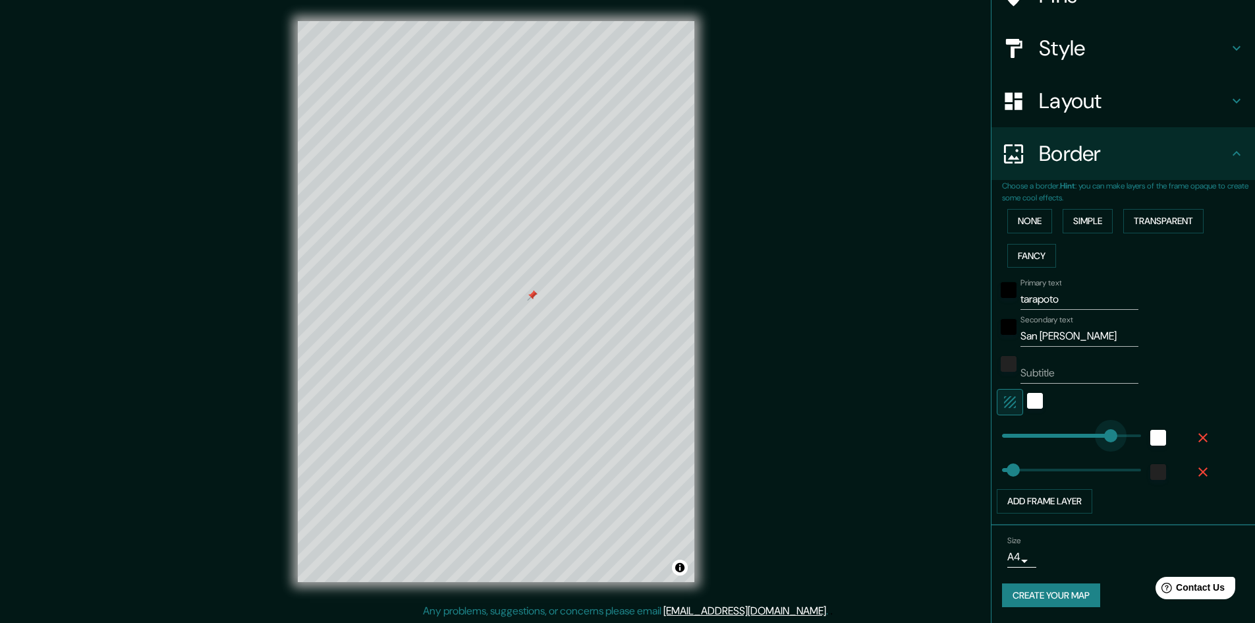
type input "340"
drag, startPoint x: 1101, startPoint y: 435, endPoint x: 1070, endPoint y: 431, distance: 30.6
type input "48"
type input "400"
drag, startPoint x: 1074, startPoint y: 431, endPoint x: 1086, endPoint y: 431, distance: 11.2
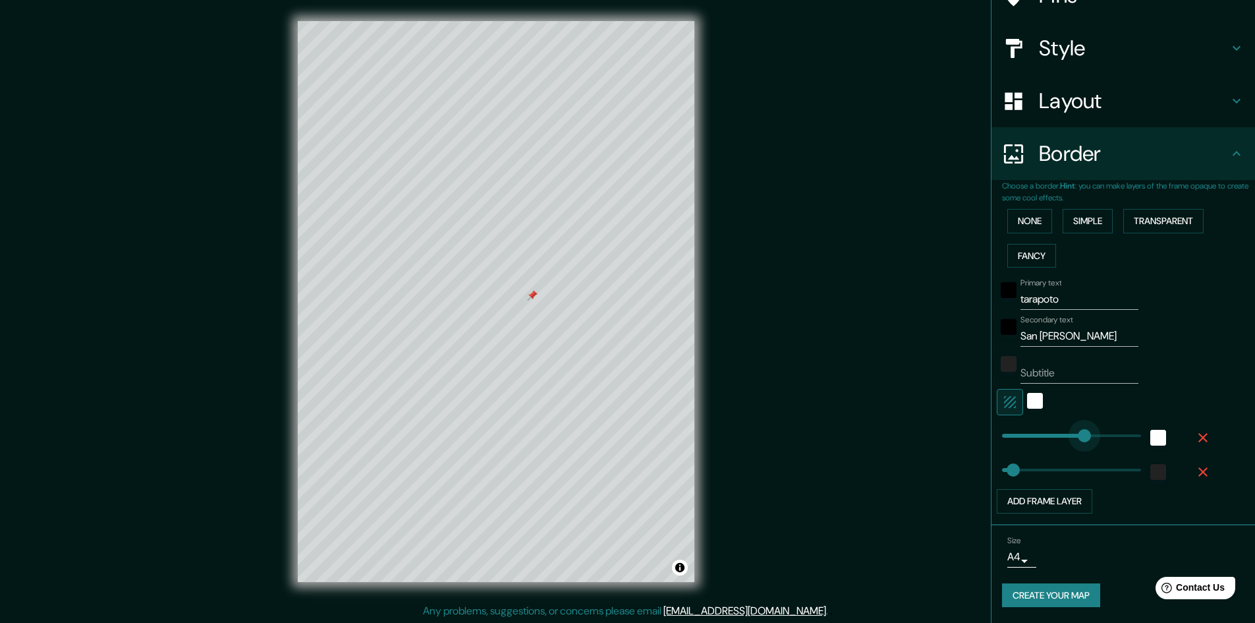
type input "48"
type input "483"
drag, startPoint x: 1086, startPoint y: 431, endPoint x: 1104, endPoint y: 432, distance: 18.5
type input "48"
type input "417"
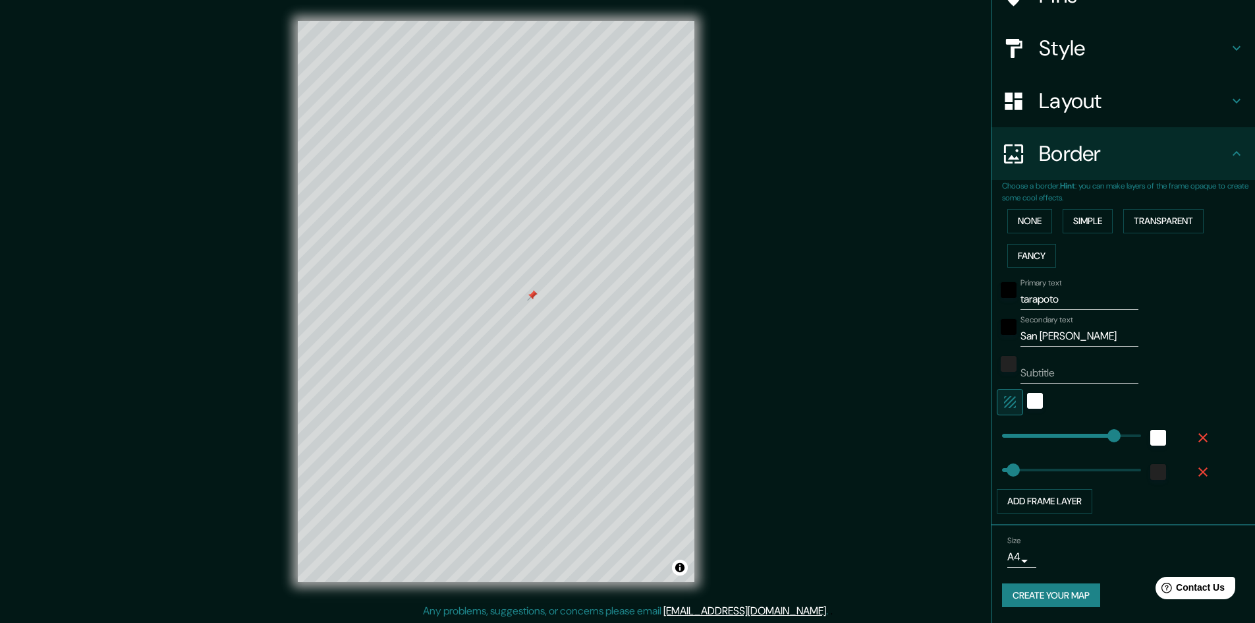
drag, startPoint x: 1099, startPoint y: 439, endPoint x: 1088, endPoint y: 439, distance: 10.5
type input "48"
type input "354"
drag, startPoint x: 1088, startPoint y: 439, endPoint x: 1074, endPoint y: 437, distance: 14.6
type input "48"
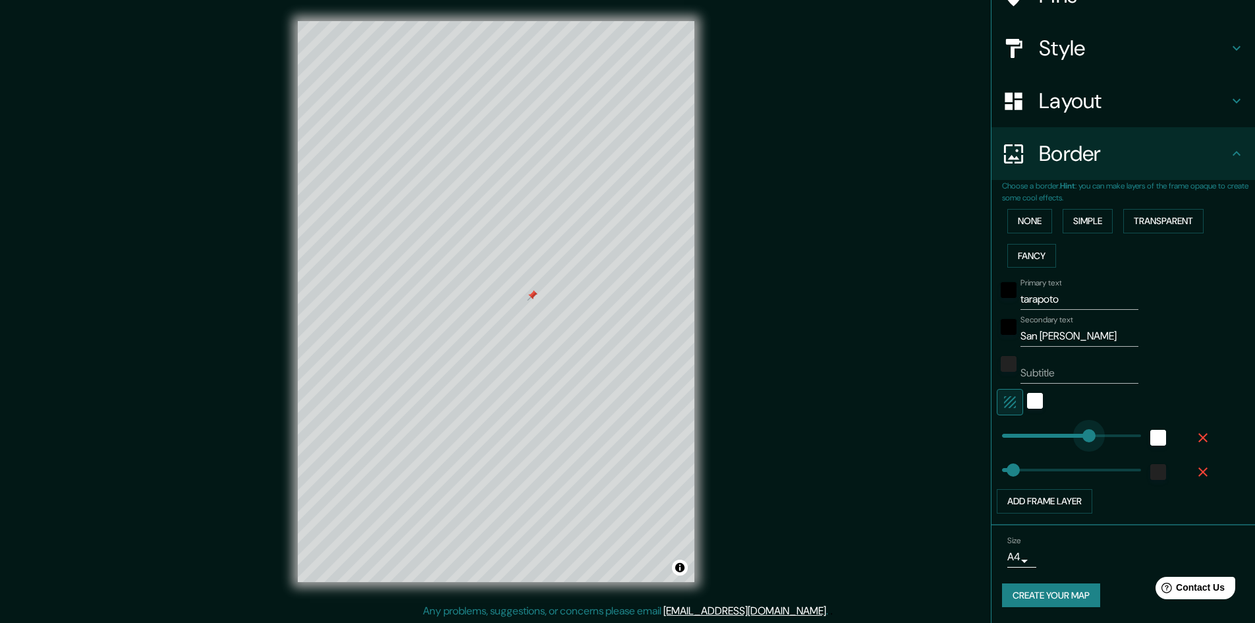
type input "323"
drag, startPoint x: 1079, startPoint y: 437, endPoint x: 1067, endPoint y: 437, distance: 12.5
type input "189"
drag, startPoint x: 1029, startPoint y: 466, endPoint x: 1038, endPoint y: 466, distance: 9.2
type input "80"
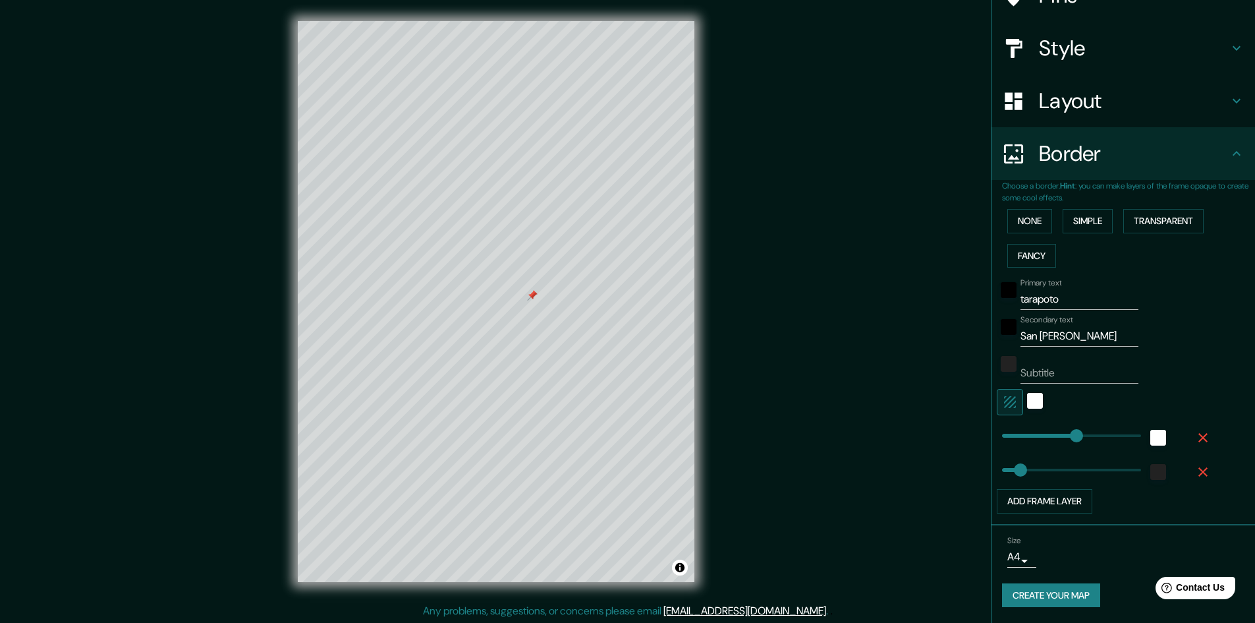
type input "31"
click at [1105, 53] on h4 "Style" at bounding box center [1134, 48] width 190 height 26
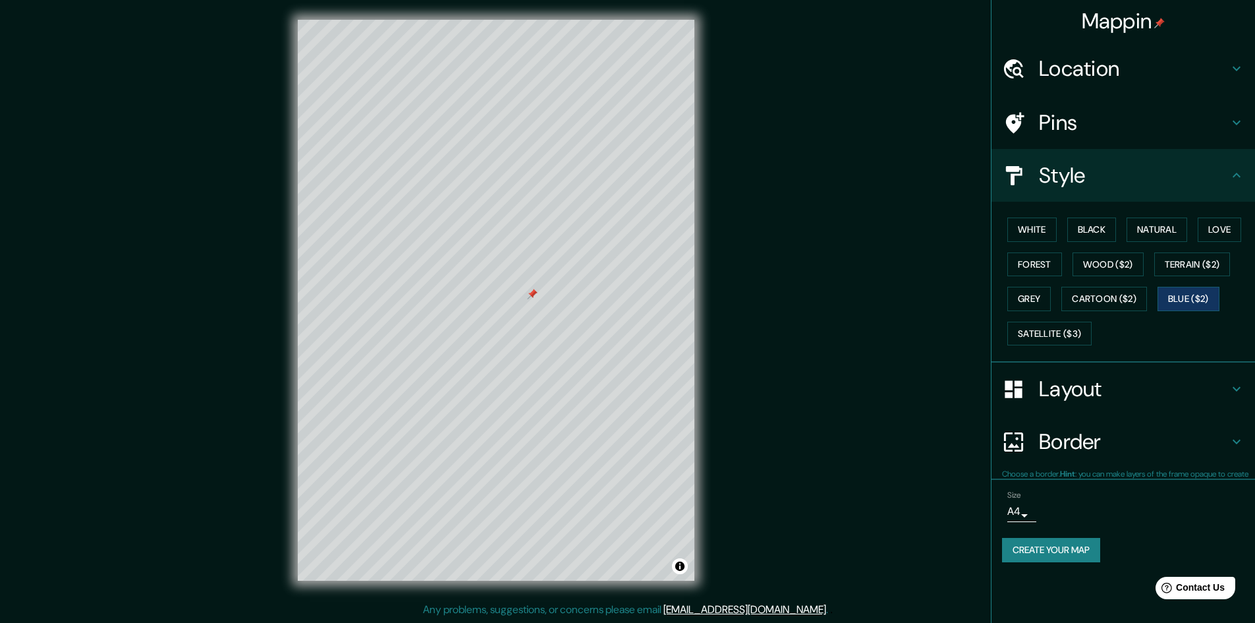
scroll to position [0, 0]
click at [1107, 303] on button "Cartoon ($2)" at bounding box center [1104, 299] width 86 height 24
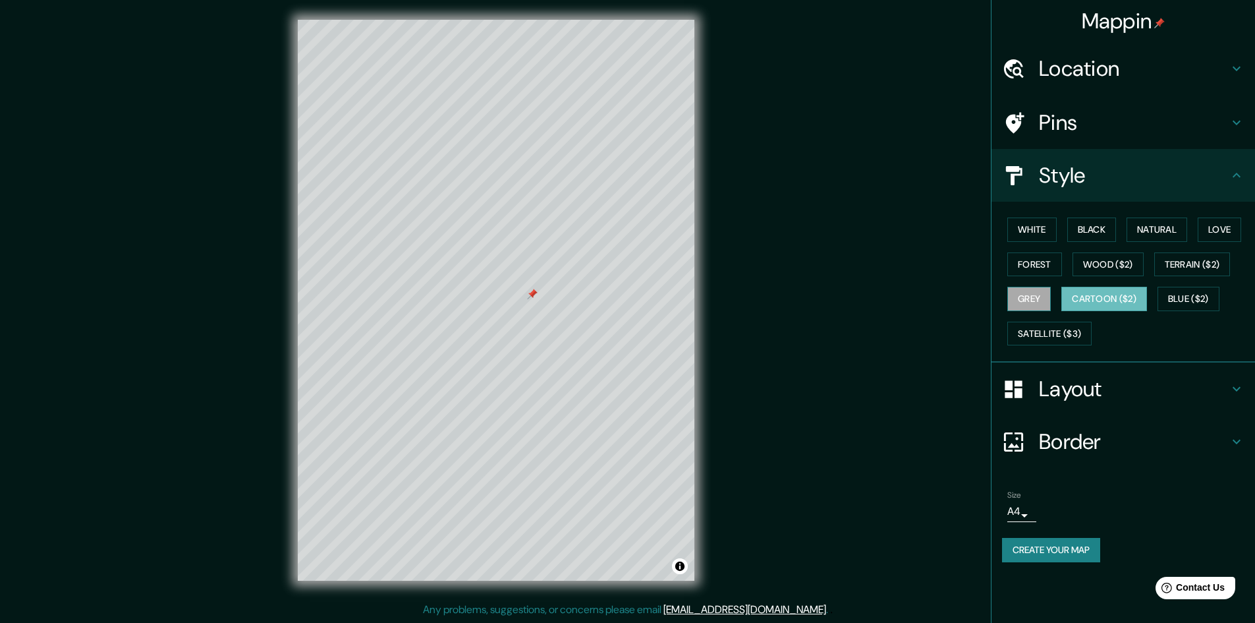
click at [1039, 293] on button "Grey" at bounding box center [1028, 299] width 43 height 24
click at [1190, 278] on div "White Black Natural Love Forest Wood ($2) Terrain ($2) Grey Cartoon ($2) Blue (…" at bounding box center [1128, 281] width 253 height 138
click at [1191, 269] on button "Terrain ($2)" at bounding box center [1192, 264] width 76 height 24
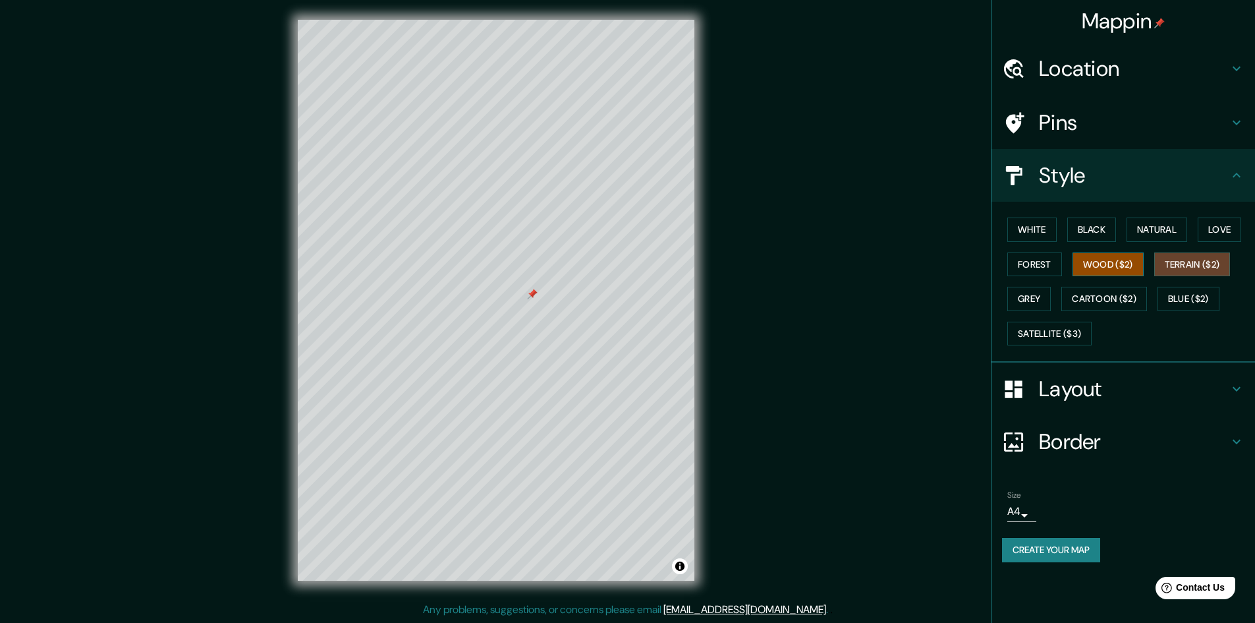
click at [1078, 267] on button "Wood ($2)" at bounding box center [1107, 264] width 71 height 24
click at [1019, 266] on button "Forest" at bounding box center [1034, 264] width 55 height 24
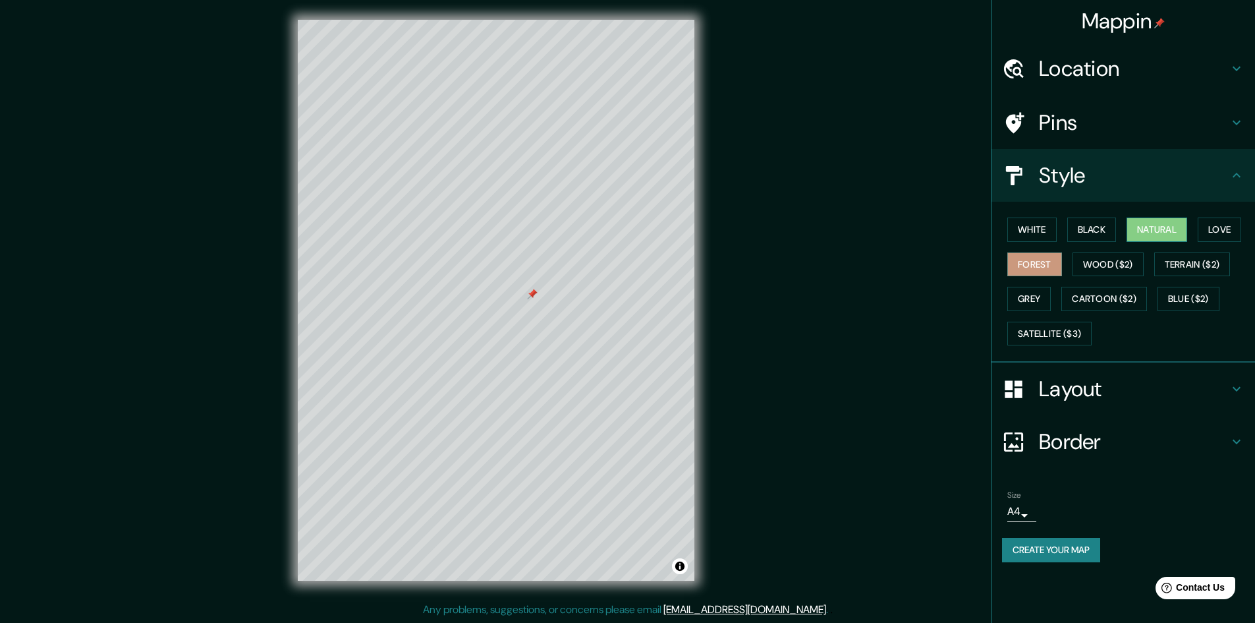
click at [1158, 231] on button "Natural" at bounding box center [1156, 229] width 61 height 24
click at [1200, 441] on h4 "Border" at bounding box center [1134, 441] width 190 height 26
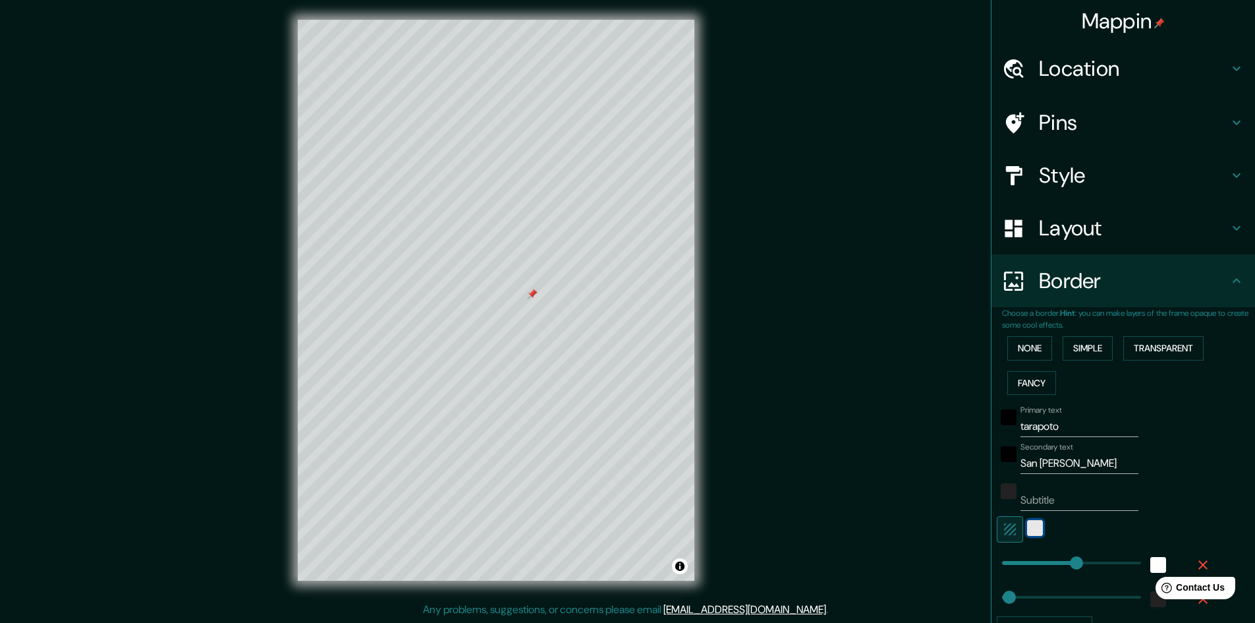
click at [1028, 532] on div "white" at bounding box center [1035, 528] width 16 height 16
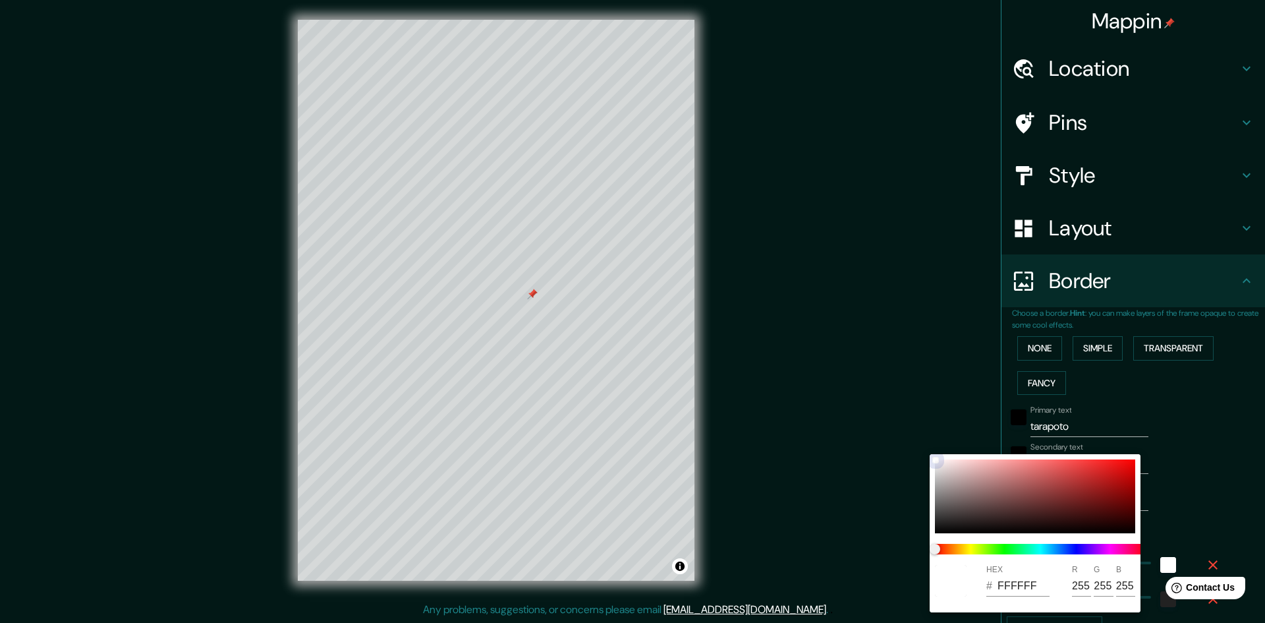
click at [1126, 466] on div at bounding box center [1035, 496] width 200 height 74
type input "E80909"
type input "232"
type input "9"
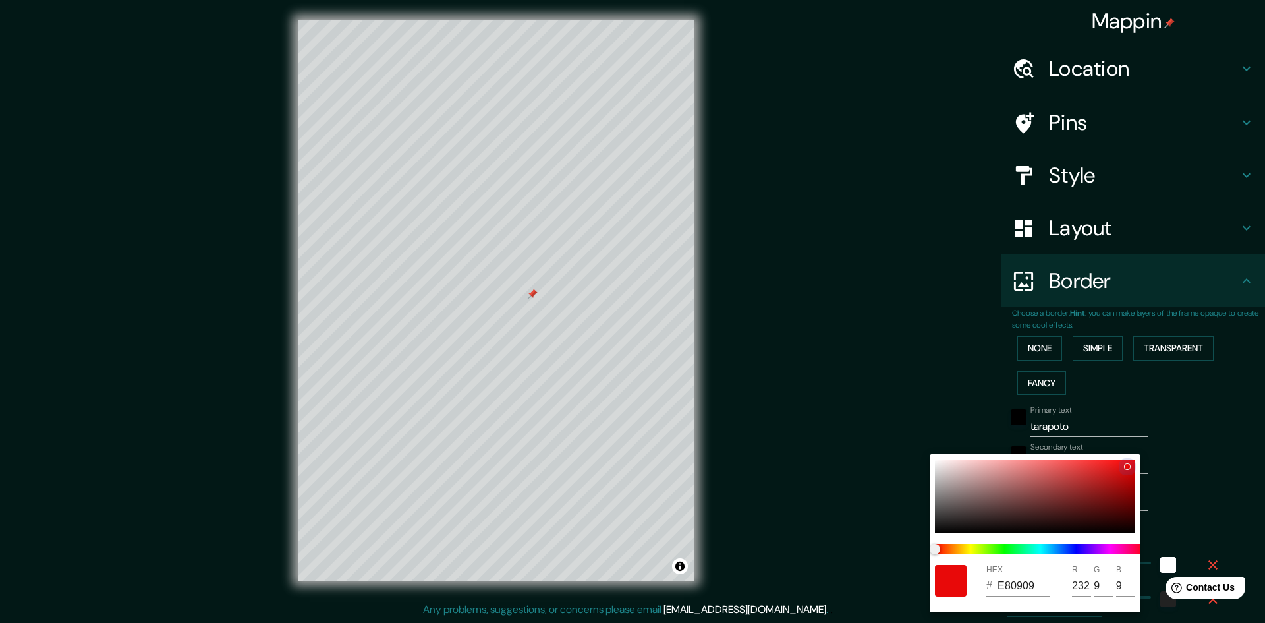
type input "DDCACA"
type input "221"
type input "202"
drag, startPoint x: 952, startPoint y: 469, endPoint x: 949, endPoint y: 454, distance: 15.5
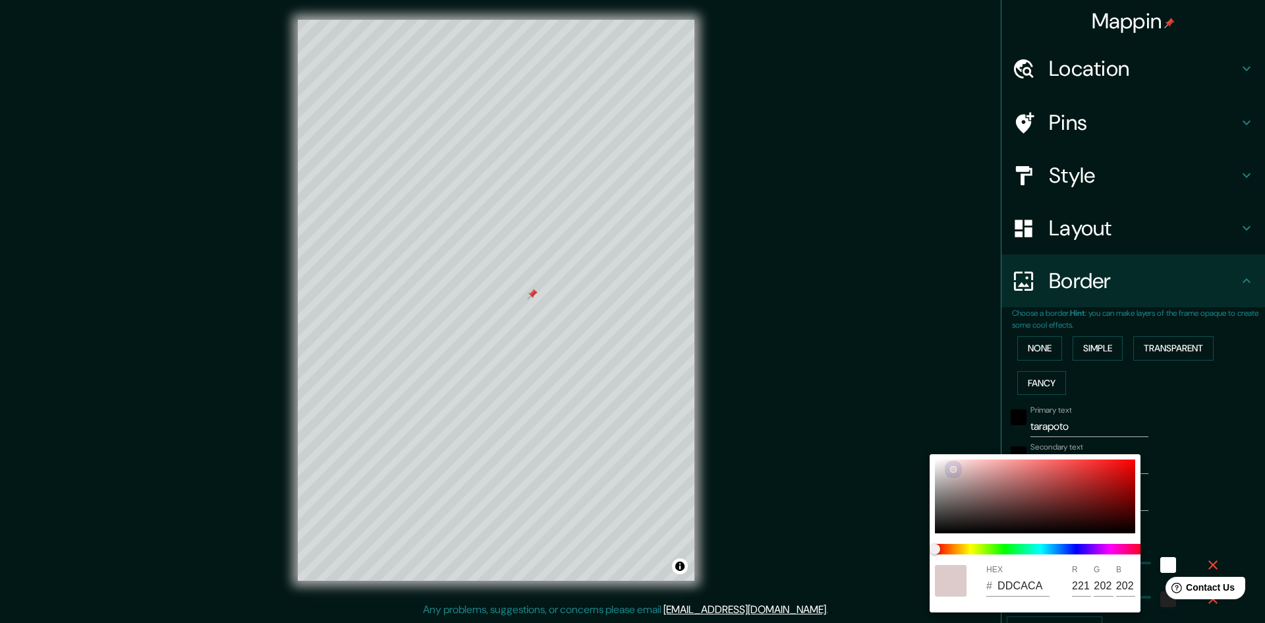
click at [948, 451] on div "HEX # DDCACA R 221 G 202 B 202" at bounding box center [632, 311] width 1265 height 623
type input "F6F3F3"
type input "246"
type input "243"
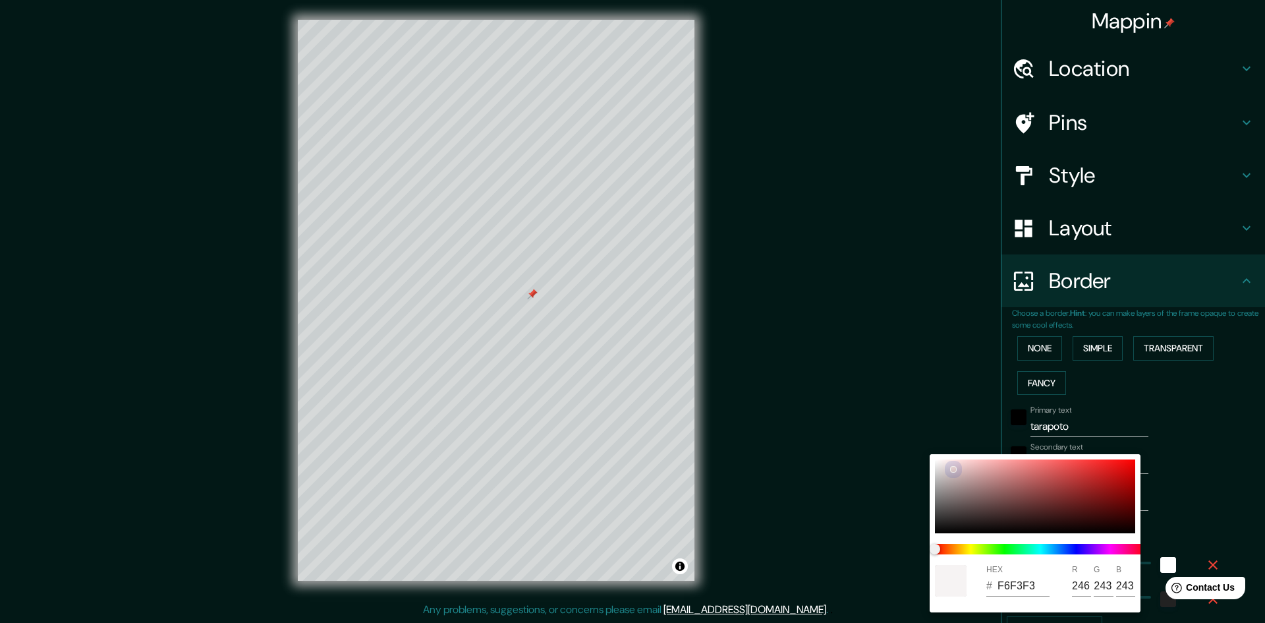
drag, startPoint x: 937, startPoint y: 462, endPoint x: 922, endPoint y: 455, distance: 17.4
click at [922, 455] on div "HEX # F6F3F3 R 246 G 243 B 243" at bounding box center [632, 311] width 1265 height 623
click at [965, 481] on div at bounding box center [1035, 496] width 200 height 74
type input "B39898"
type input "179"
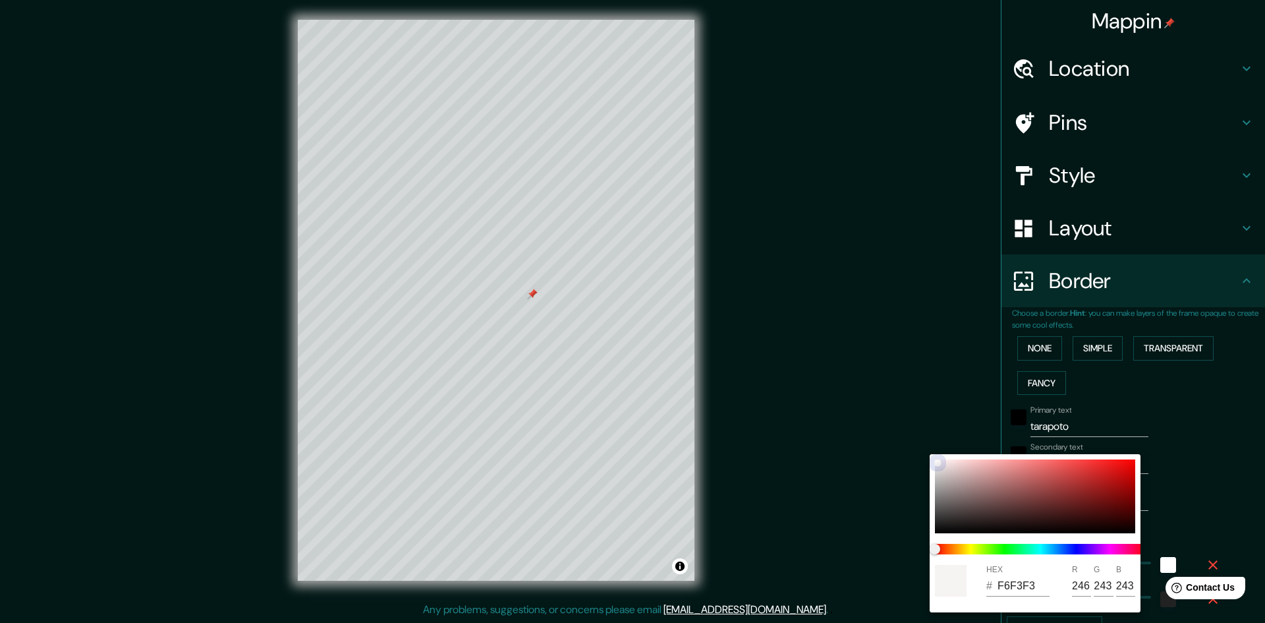
type input "152"
click at [950, 475] on div at bounding box center [1035, 496] width 200 height 74
type input "C8B9B9"
type input "200"
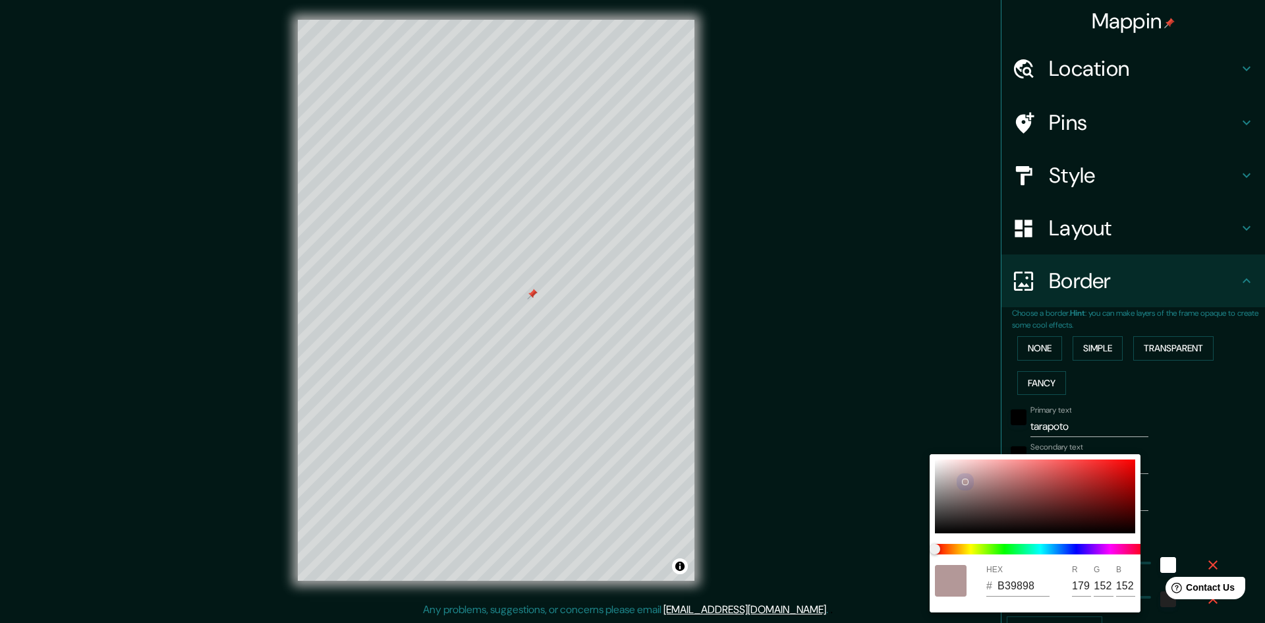
type input "185"
drag, startPoint x: 955, startPoint y: 470, endPoint x: 976, endPoint y: 472, distance: 21.8
click at [955, 470] on div at bounding box center [1035, 496] width 200 height 74
type input "D8C2C2"
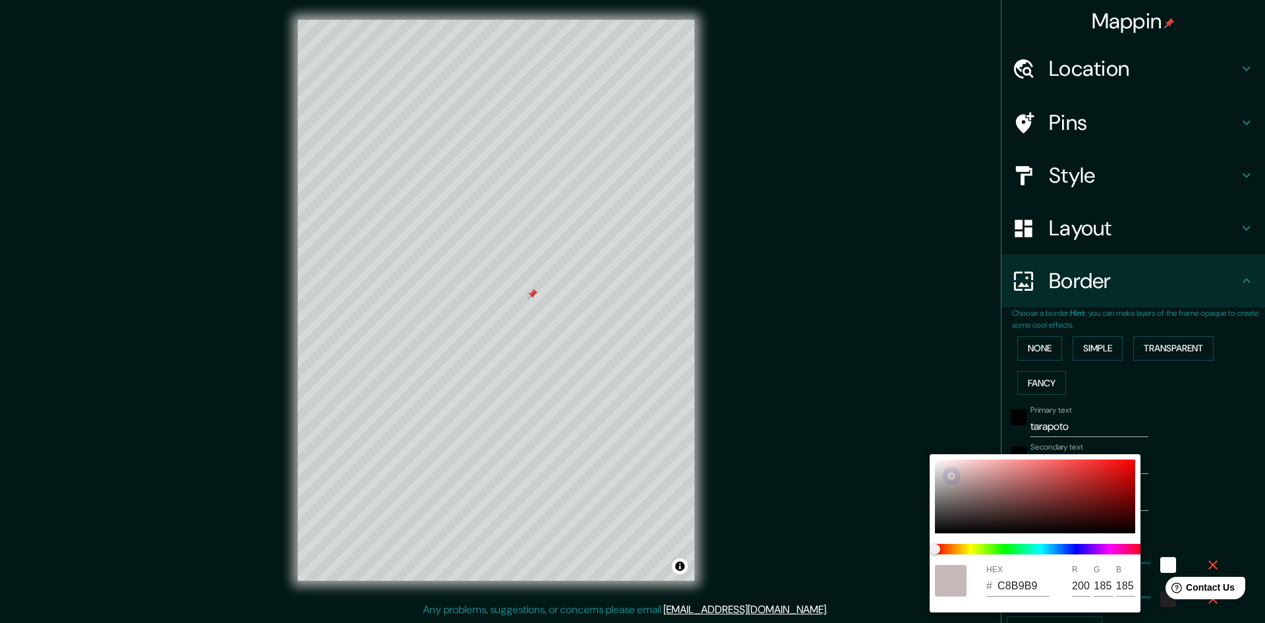
type input "216"
type input "194"
drag, startPoint x: 976, startPoint y: 472, endPoint x: 969, endPoint y: 463, distance: 11.7
click at [976, 472] on div at bounding box center [1035, 496] width 200 height 74
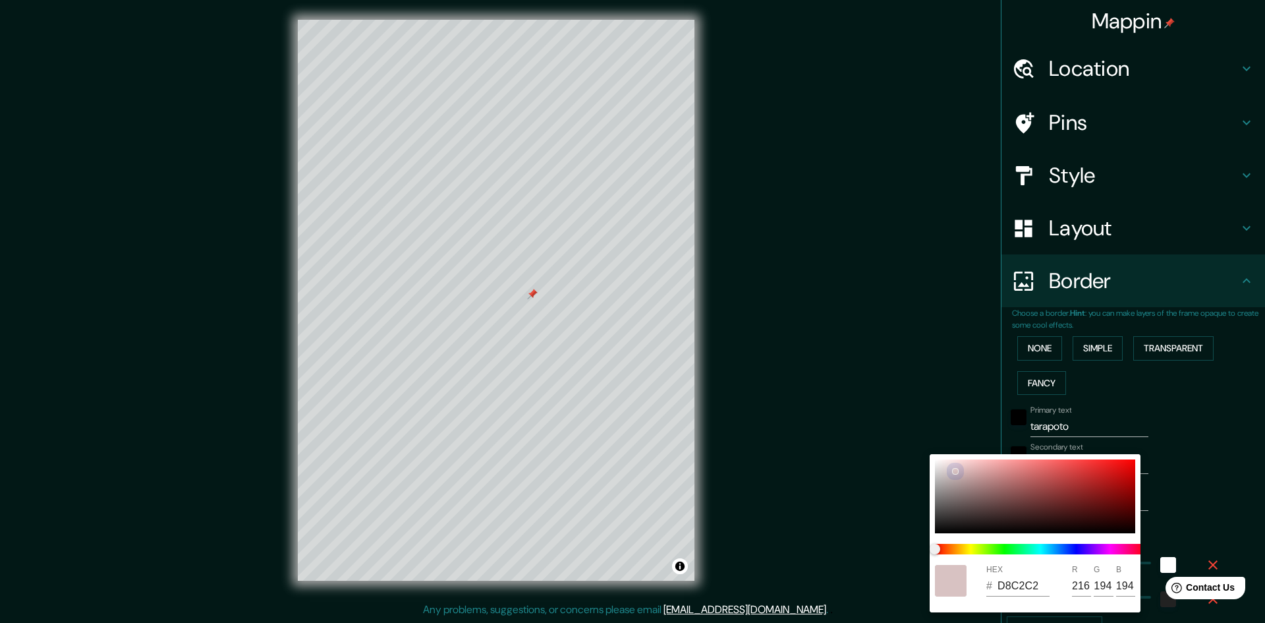
type input "D3A7A7"
type input "211"
type input "167"
click at [965, 460] on div at bounding box center [1035, 496] width 200 height 74
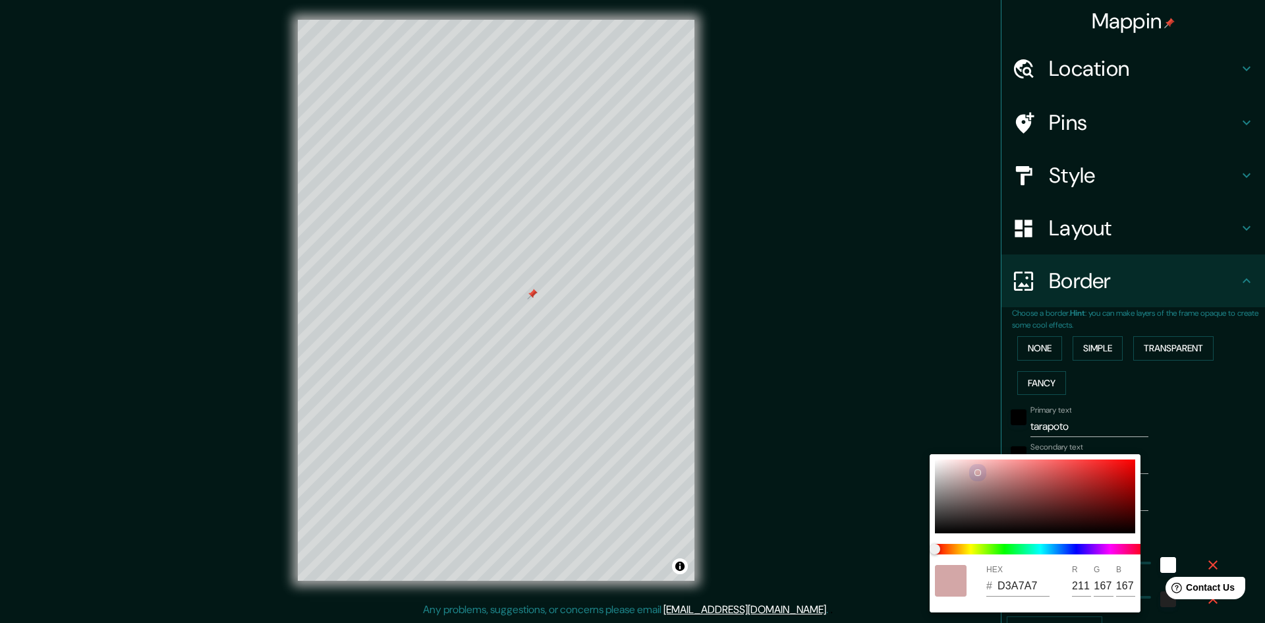
type input "FAD4D4"
type input "250"
type input "212"
click at [951, 461] on div at bounding box center [1035, 496] width 200 height 74
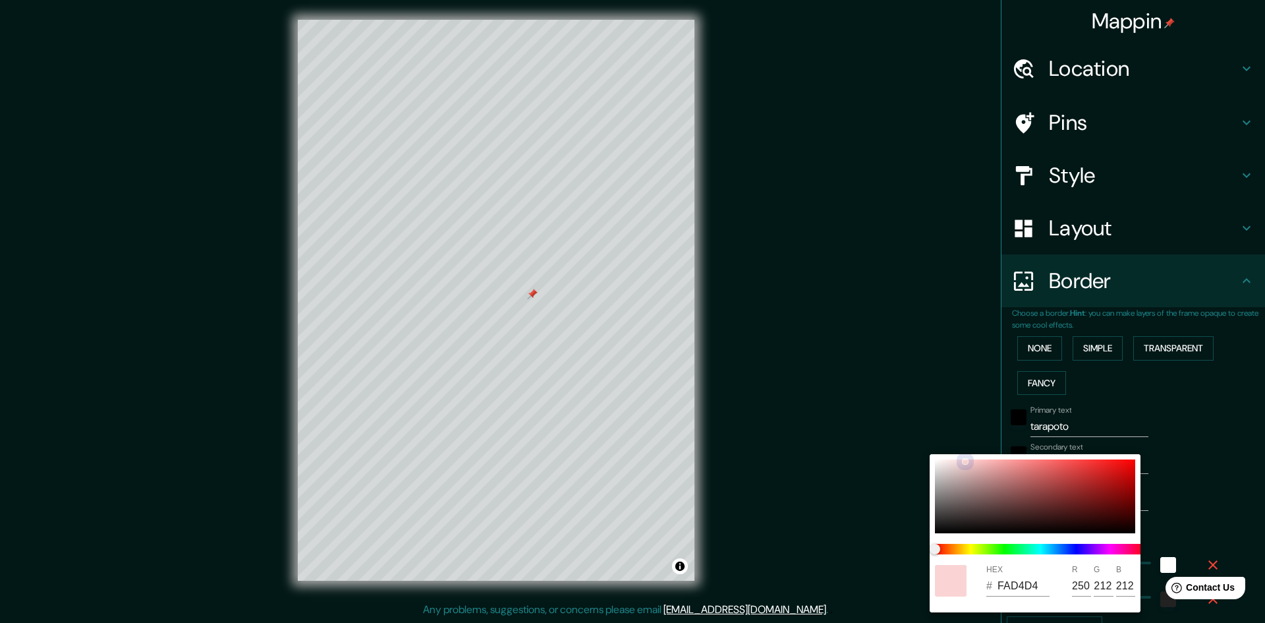
type input "F8E4E4"
type input "248"
type input "228"
drag, startPoint x: 945, startPoint y: 464, endPoint x: 932, endPoint y: 463, distance: 12.5
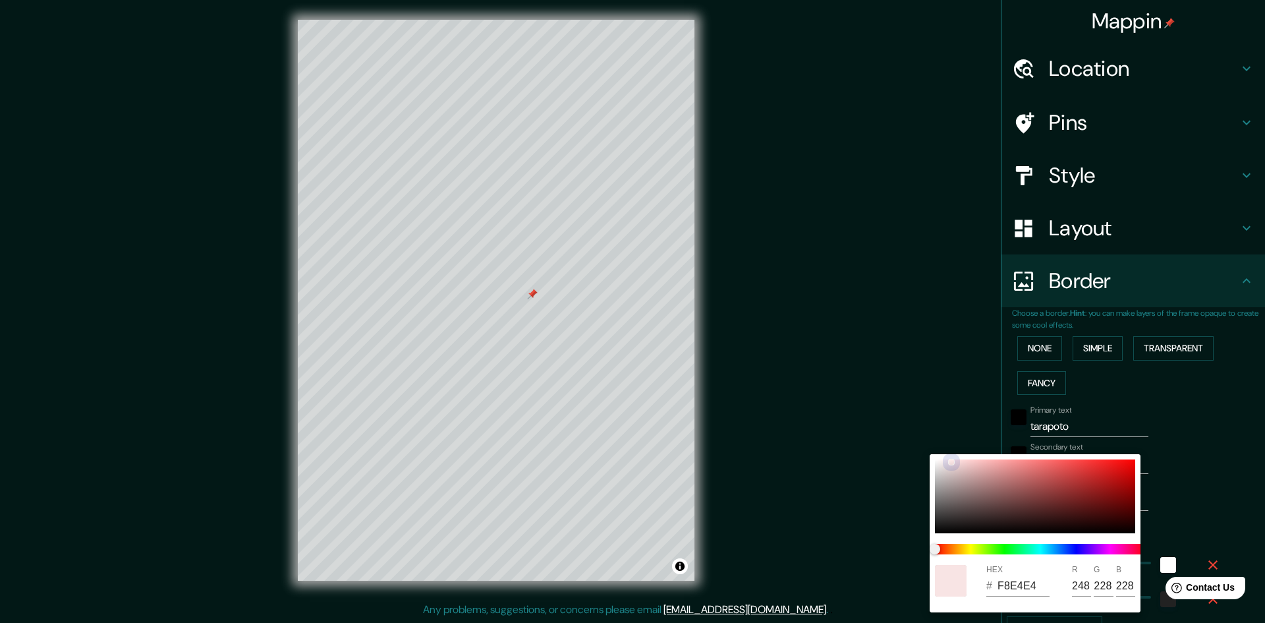
click at [944, 464] on div at bounding box center [1035, 496] width 200 height 74
type input "EFE4E4"
type input "239"
drag, startPoint x: 932, startPoint y: 463, endPoint x: 895, endPoint y: 431, distance: 49.0
click at [898, 433] on div "HEX # EFE4E4 R 239 G 228 B 228" at bounding box center [632, 311] width 1265 height 623
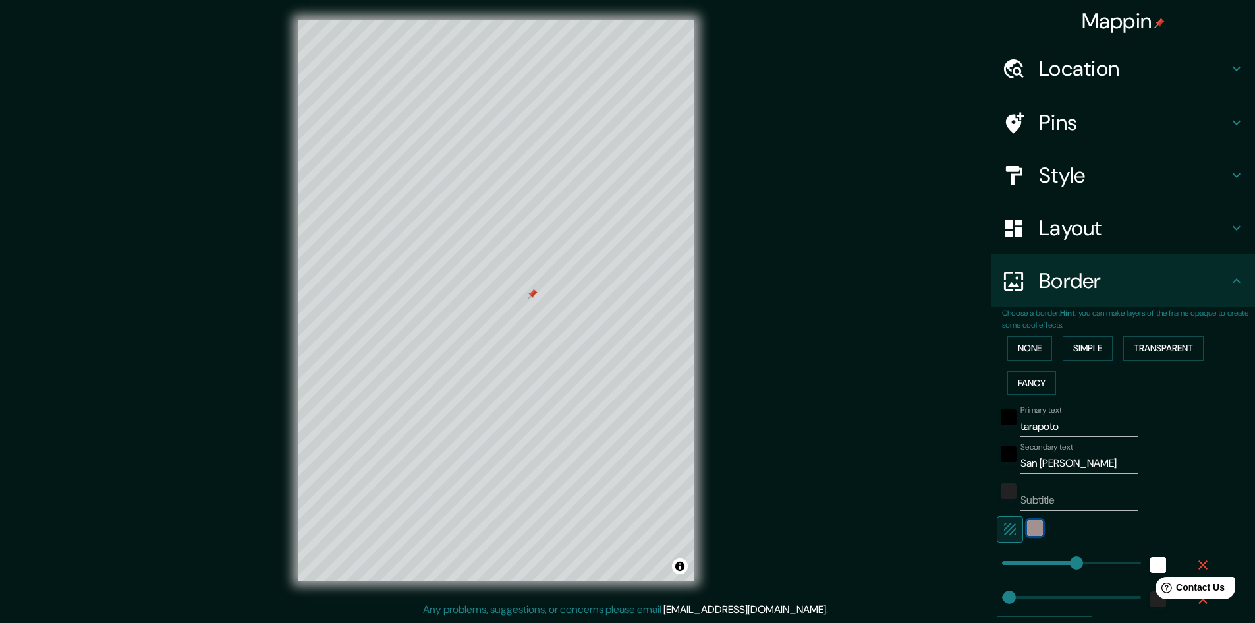
click at [1027, 528] on div "color-EFE4E4" at bounding box center [1035, 528] width 16 height 16
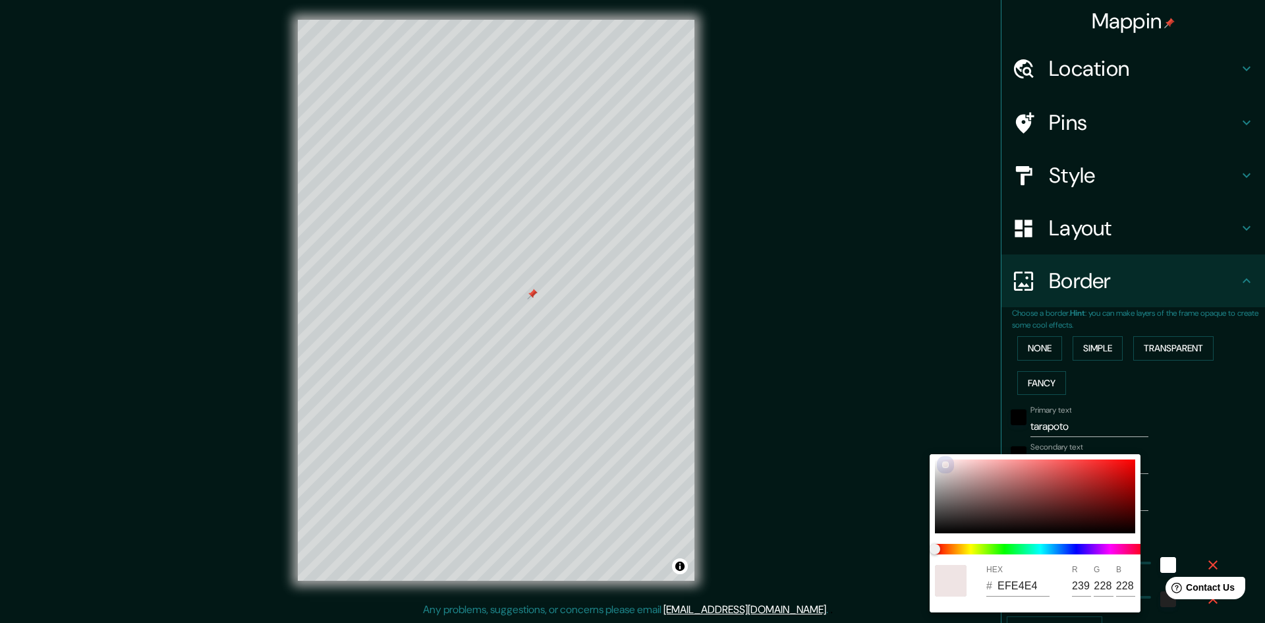
click at [997, 481] on div at bounding box center [1035, 496] width 200 height 74
type input "B37B7B"
type input "179"
type input "123"
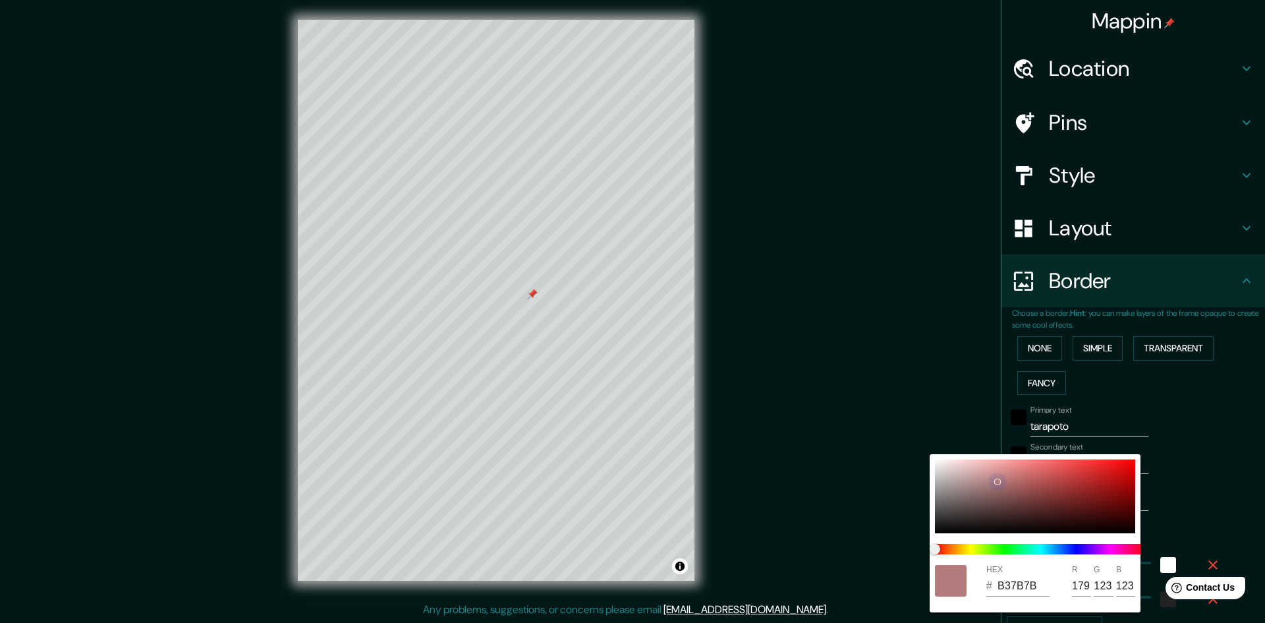
click at [959, 472] on div at bounding box center [1035, 496] width 200 height 74
type input "D1B8B8"
type input "209"
type input "184"
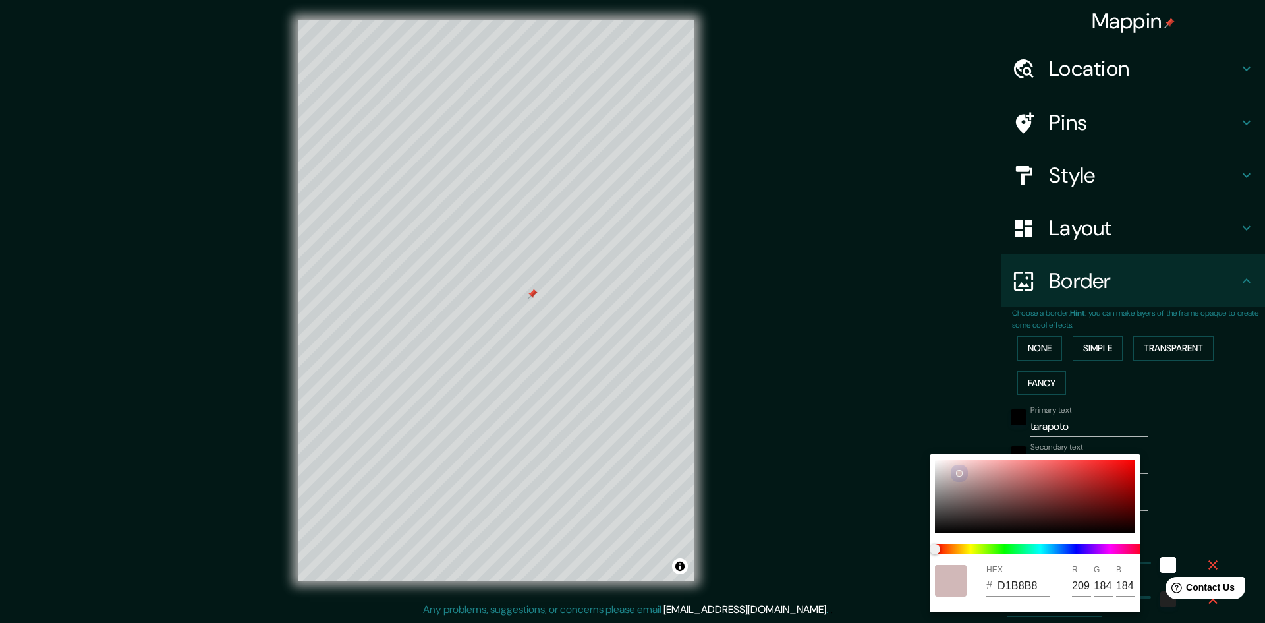
type input "F8F8F8"
type input "248"
drag, startPoint x: 939, startPoint y: 466, endPoint x: 918, endPoint y: 428, distance: 43.1
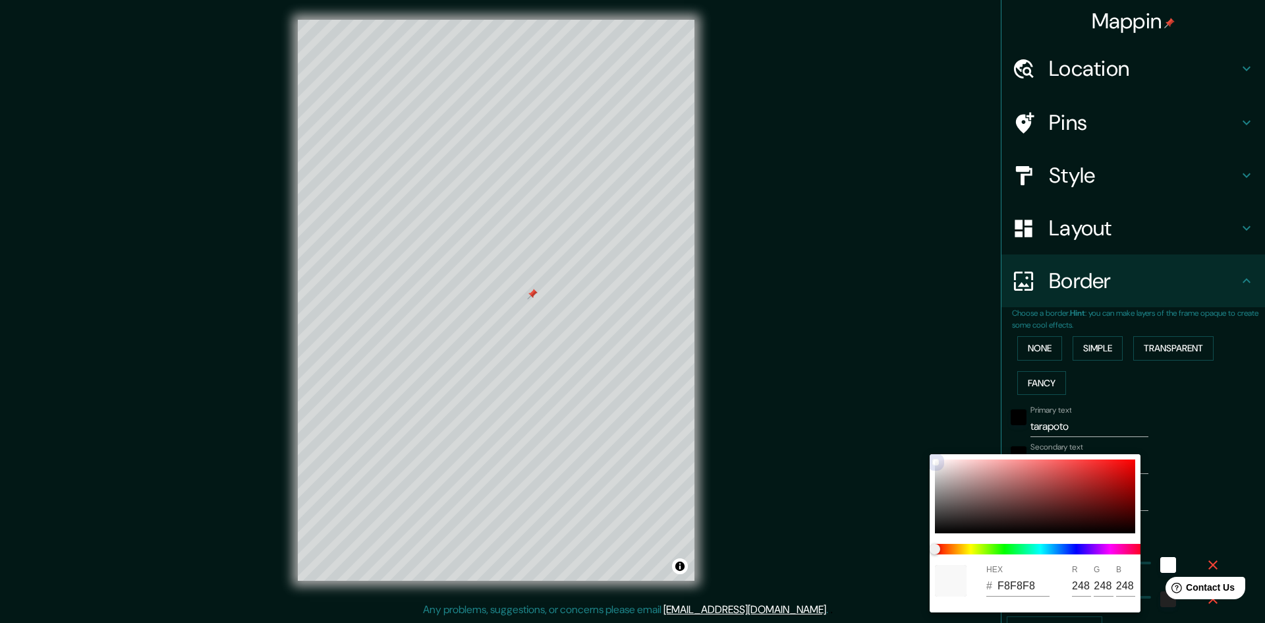
click at [918, 428] on div "HEX # F8F8F8 R 248 G 248 B 248" at bounding box center [632, 311] width 1265 height 623
click at [922, 352] on div at bounding box center [632, 311] width 1265 height 623
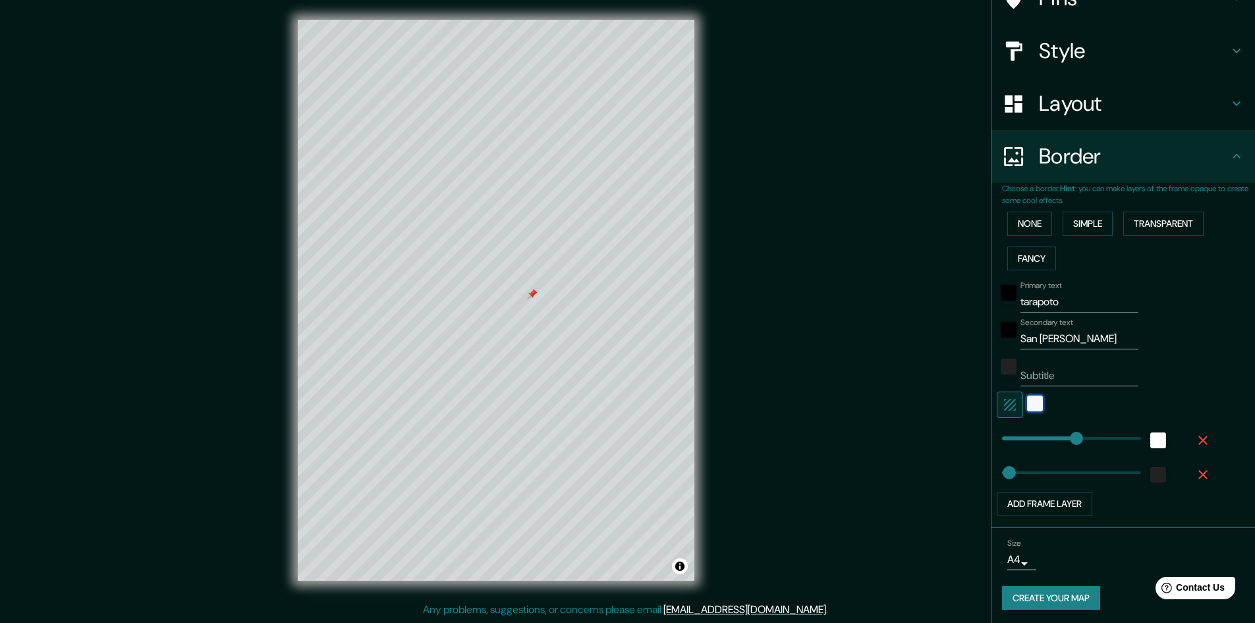
scroll to position [127, 0]
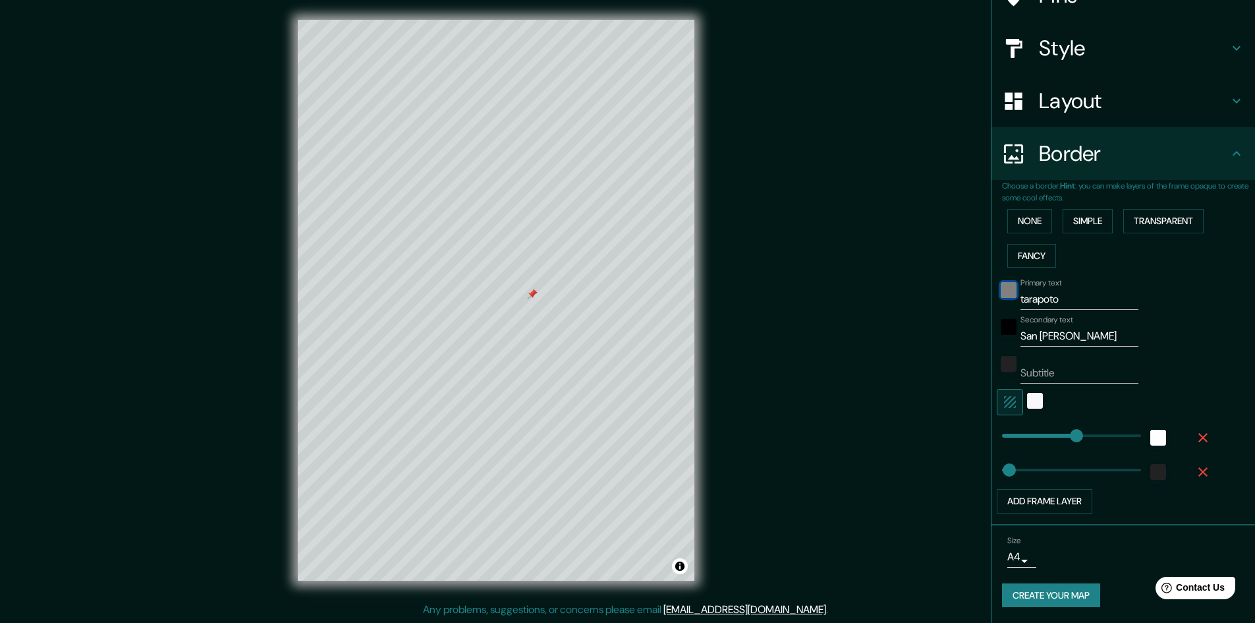
click at [1001, 292] on div "black" at bounding box center [1009, 290] width 16 height 16
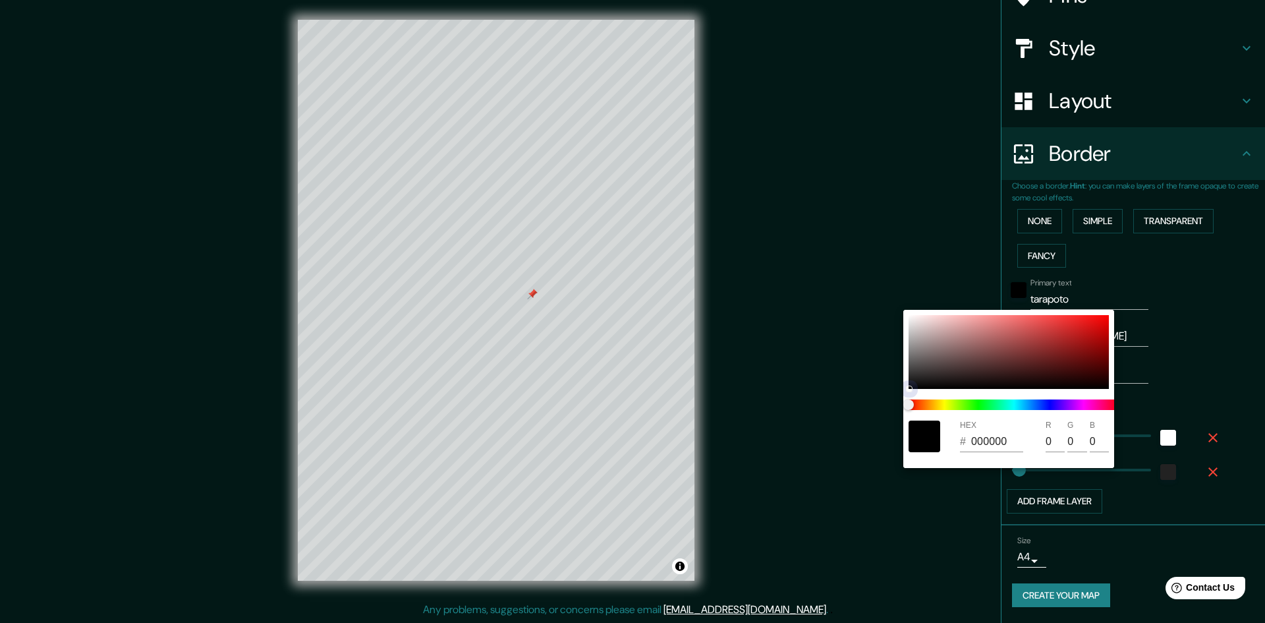
type input "E80606"
type input "232"
type input "6"
drag, startPoint x: 1124, startPoint y: 311, endPoint x: 1147, endPoint y: 262, distance: 53.9
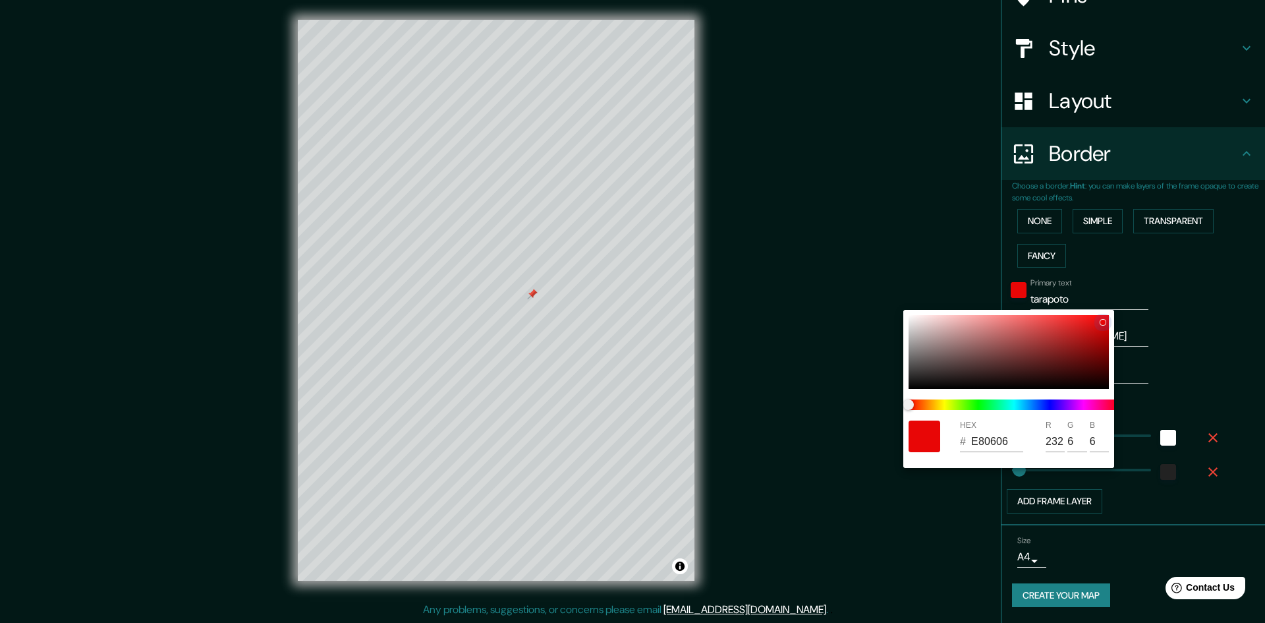
click at [1147, 262] on div "HEX # E80606 R 232 G 6 B 6" at bounding box center [632, 311] width 1265 height 623
click at [811, 182] on div at bounding box center [632, 311] width 1265 height 623
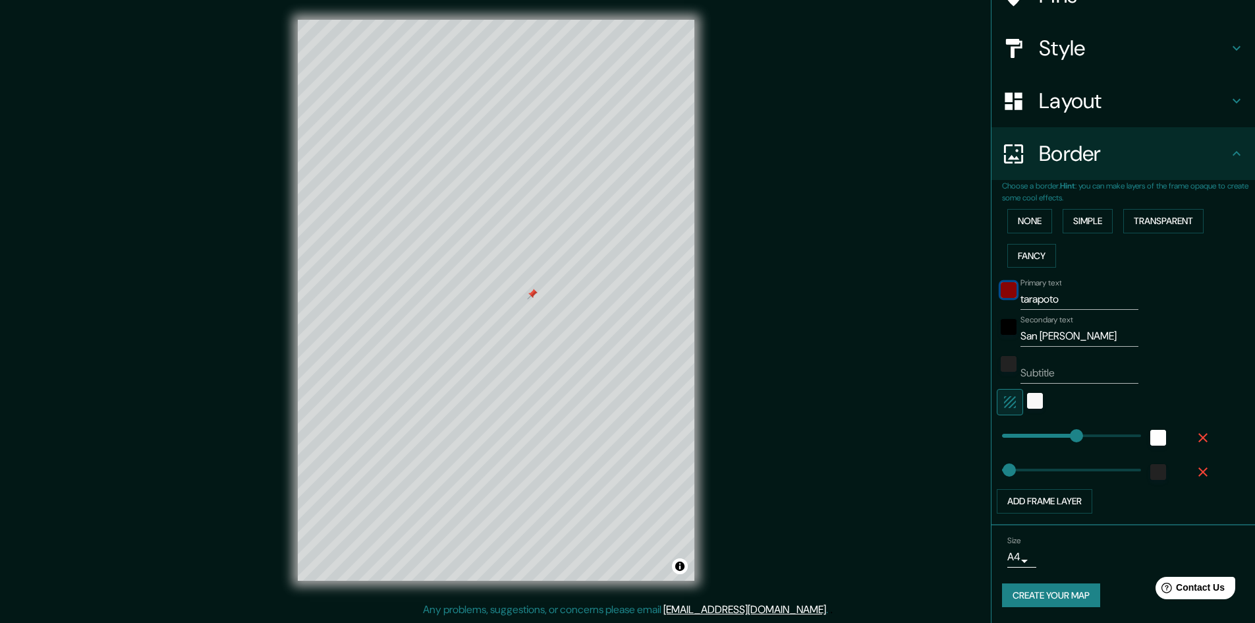
click at [1001, 291] on div "color-E80606" at bounding box center [1009, 290] width 16 height 16
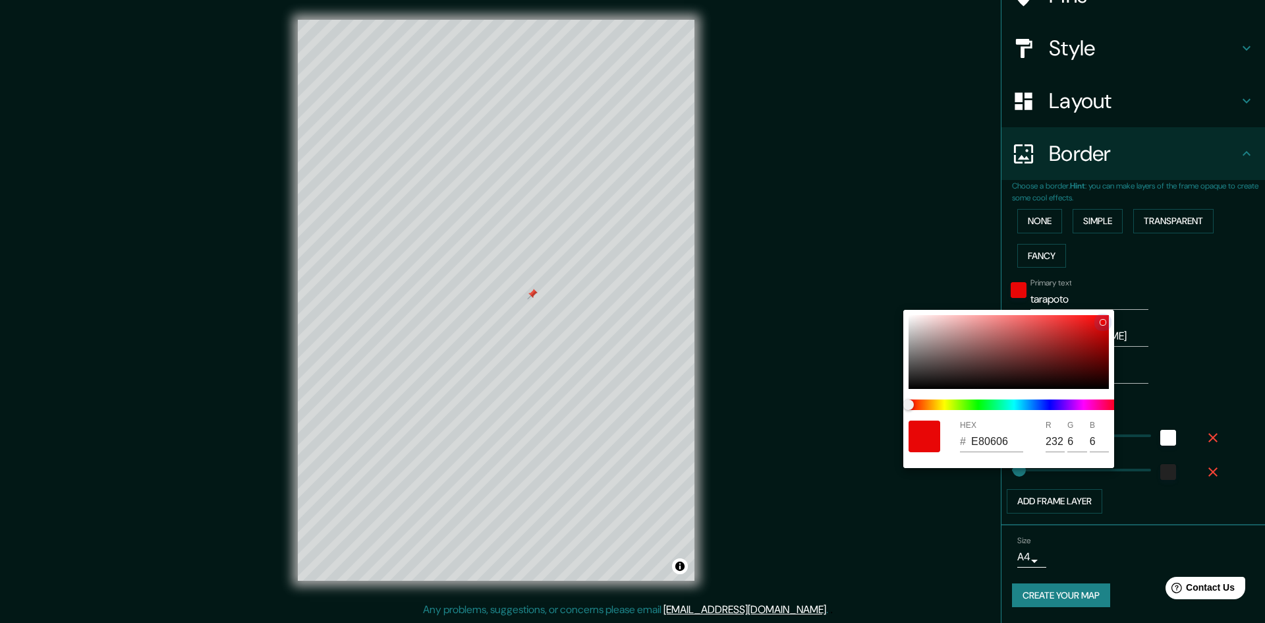
type input "090909"
type input "9"
drag, startPoint x: 922, startPoint y: 378, endPoint x: 873, endPoint y: 408, distance: 57.4
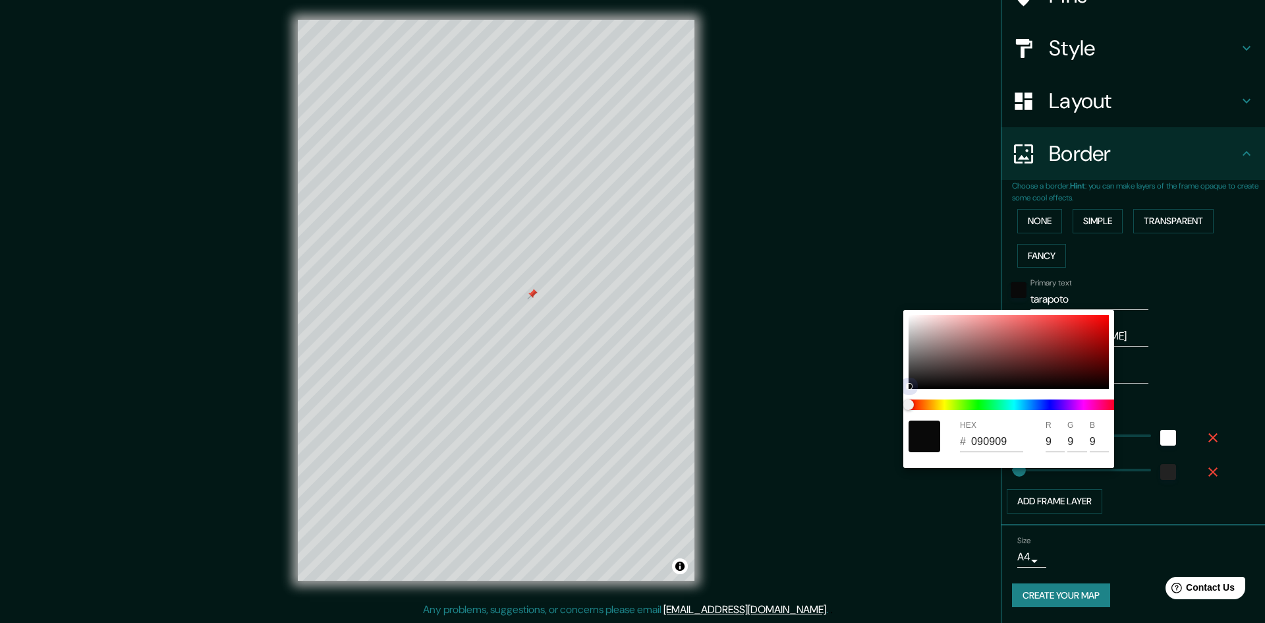
click at [873, 408] on div "HEX # 090909 R 9 G 9 B 9" at bounding box center [632, 311] width 1265 height 623
click at [1200, 322] on div at bounding box center [632, 311] width 1265 height 623
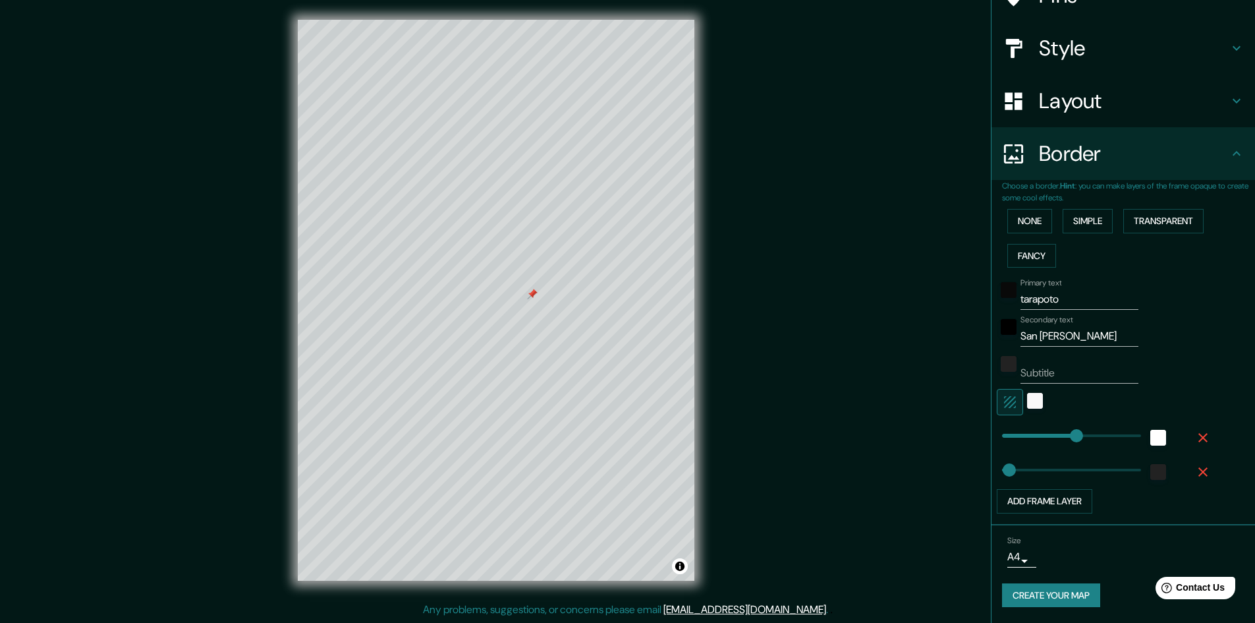
click at [999, 336] on div at bounding box center [1009, 331] width 24 height 32
click at [1001, 328] on div "black" at bounding box center [1009, 327] width 16 height 16
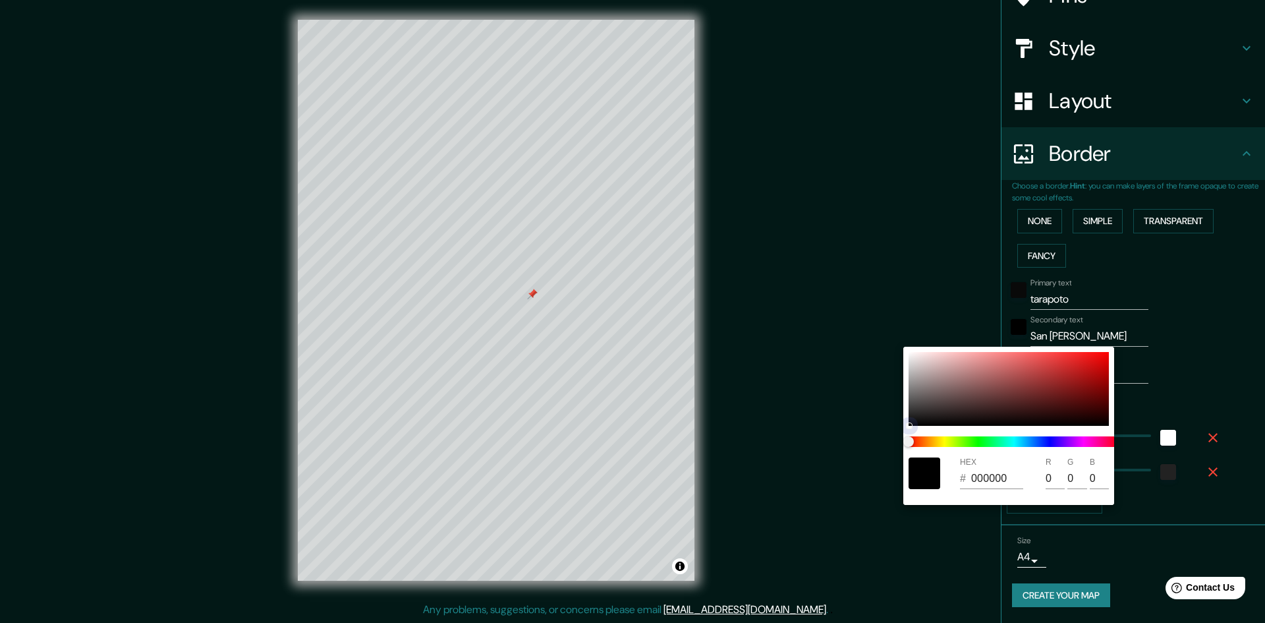
type input "C31C1C"
type input "195"
type input "28"
drag, startPoint x: 1058, startPoint y: 380, endPoint x: 1147, endPoint y: 335, distance: 99.6
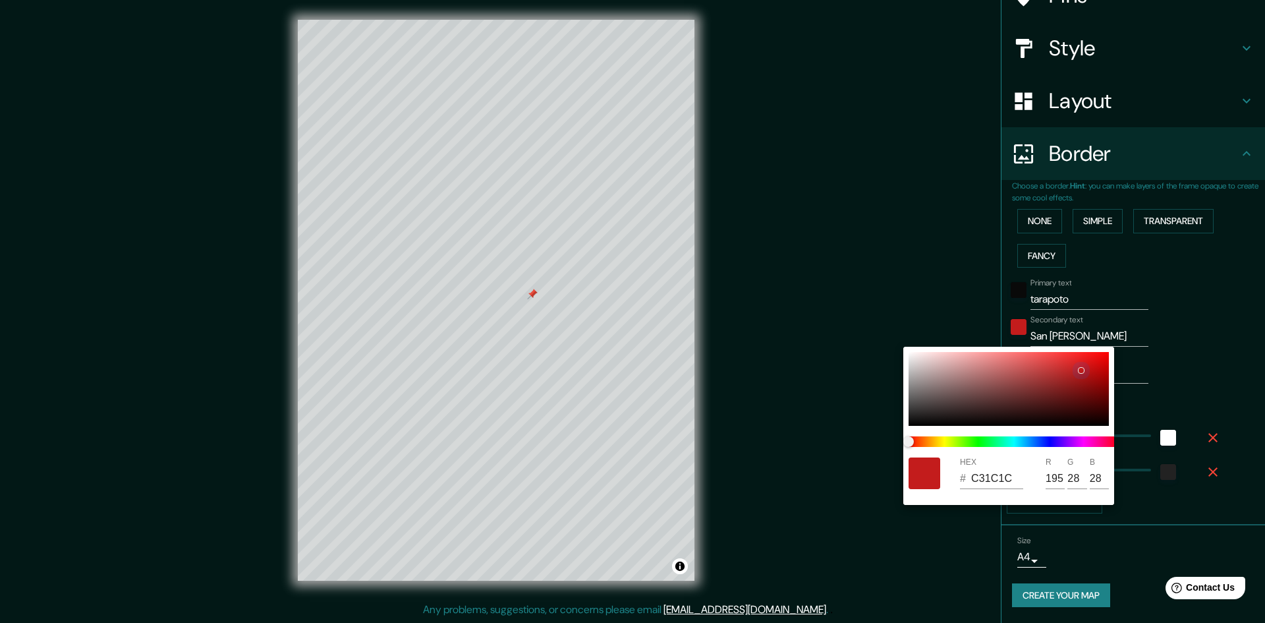
click at [1147, 335] on div "HEX # C31C1C R 195 G 28 B 28" at bounding box center [632, 311] width 1265 height 623
click at [835, 254] on div at bounding box center [632, 311] width 1265 height 623
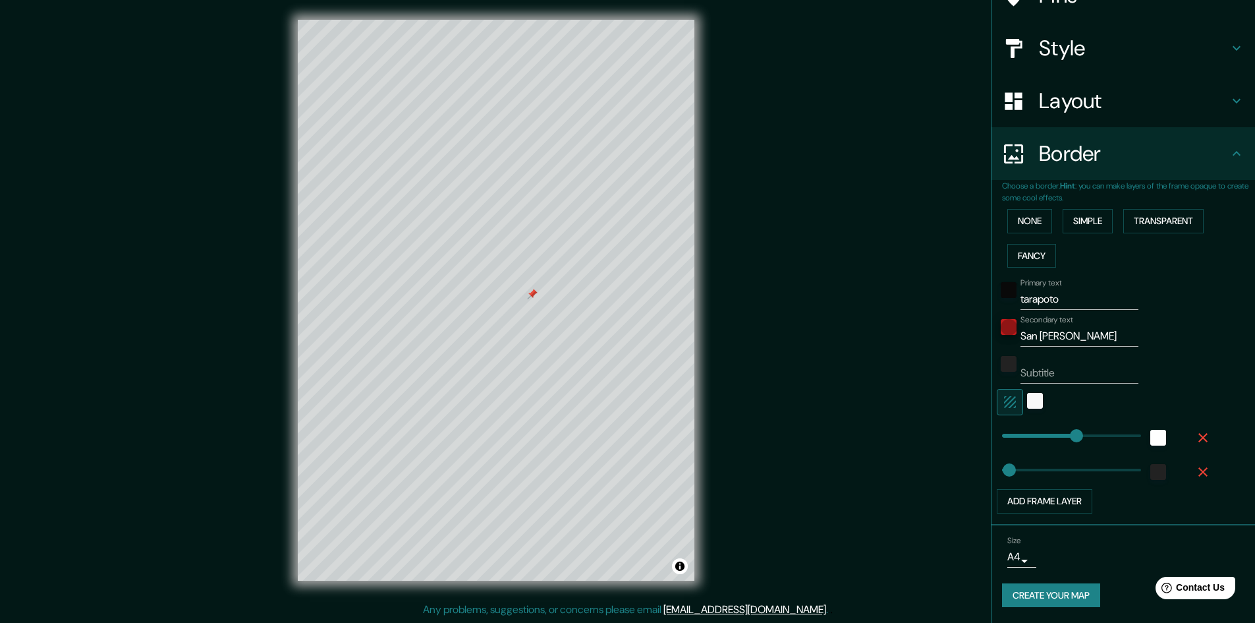
click at [1061, 97] on h4 "Layout" at bounding box center [1134, 101] width 190 height 26
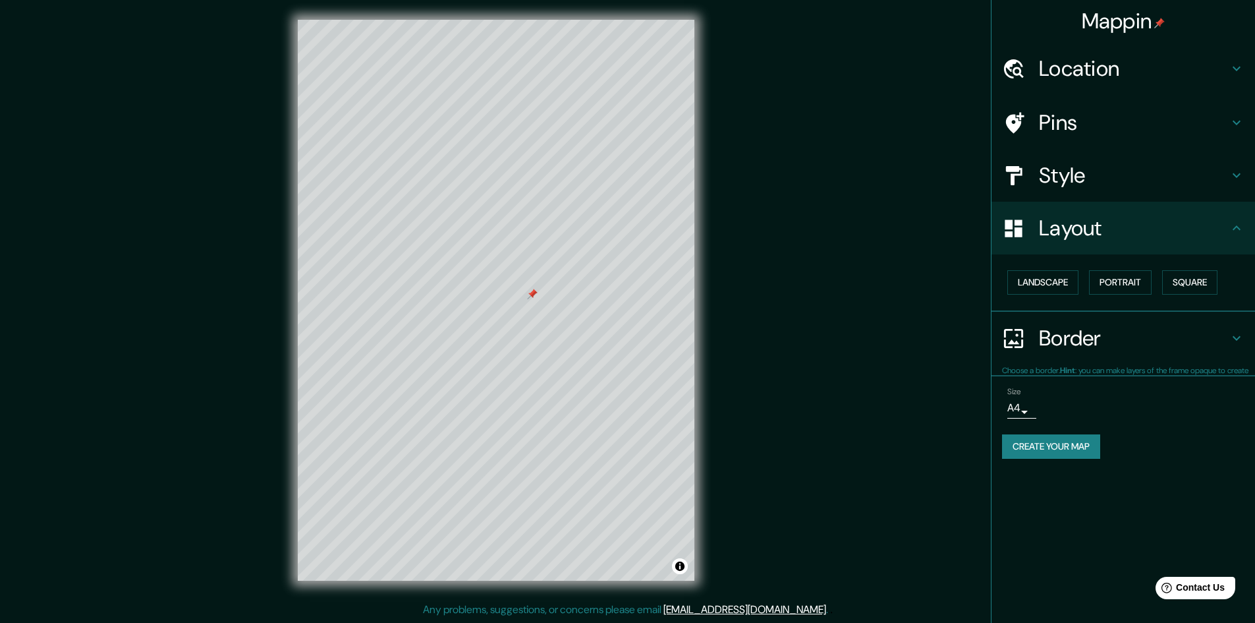
scroll to position [0, 0]
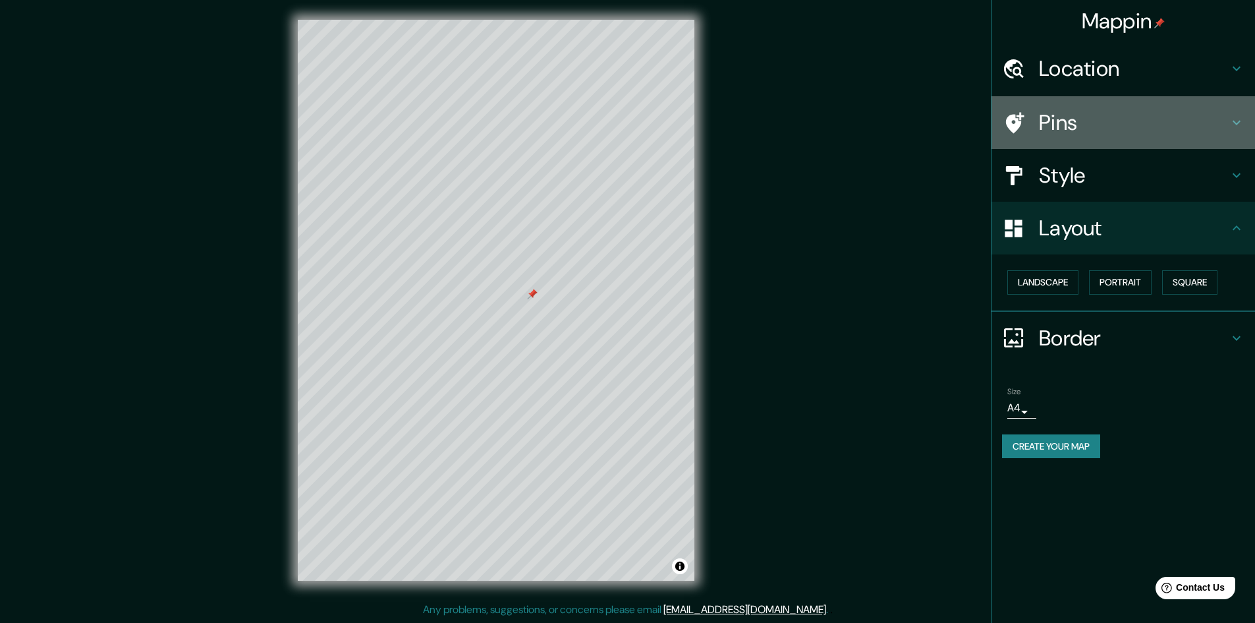
click at [1065, 130] on h4 "Pins" at bounding box center [1134, 122] width 190 height 26
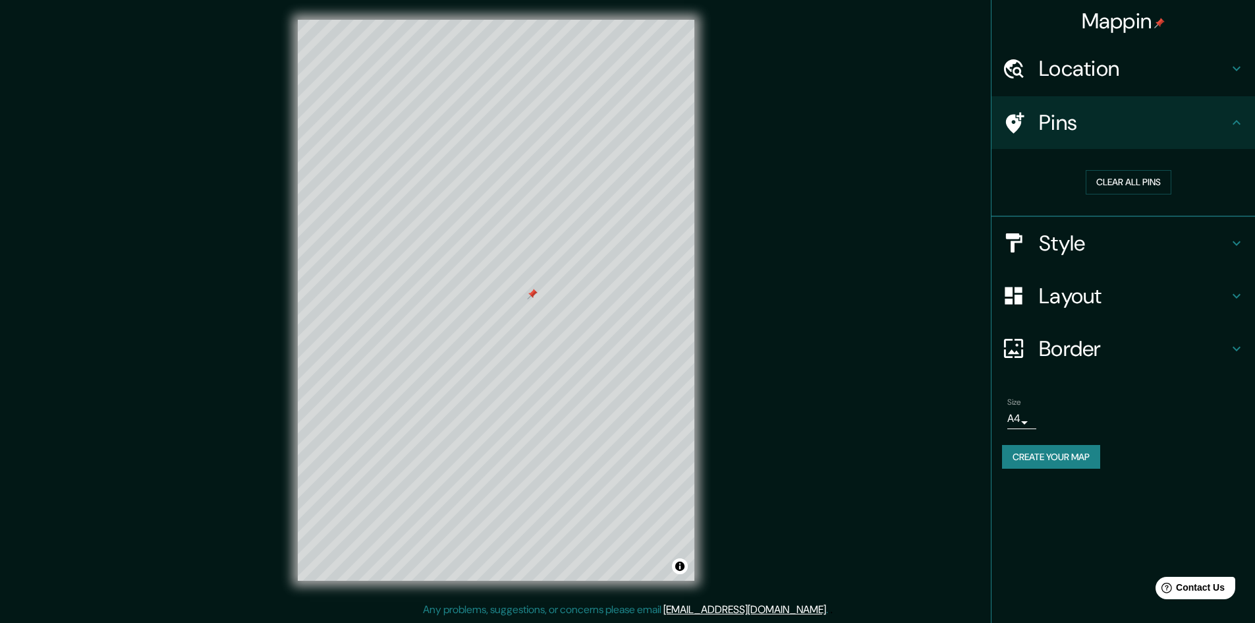
click at [1127, 248] on h4 "Style" at bounding box center [1134, 243] width 190 height 26
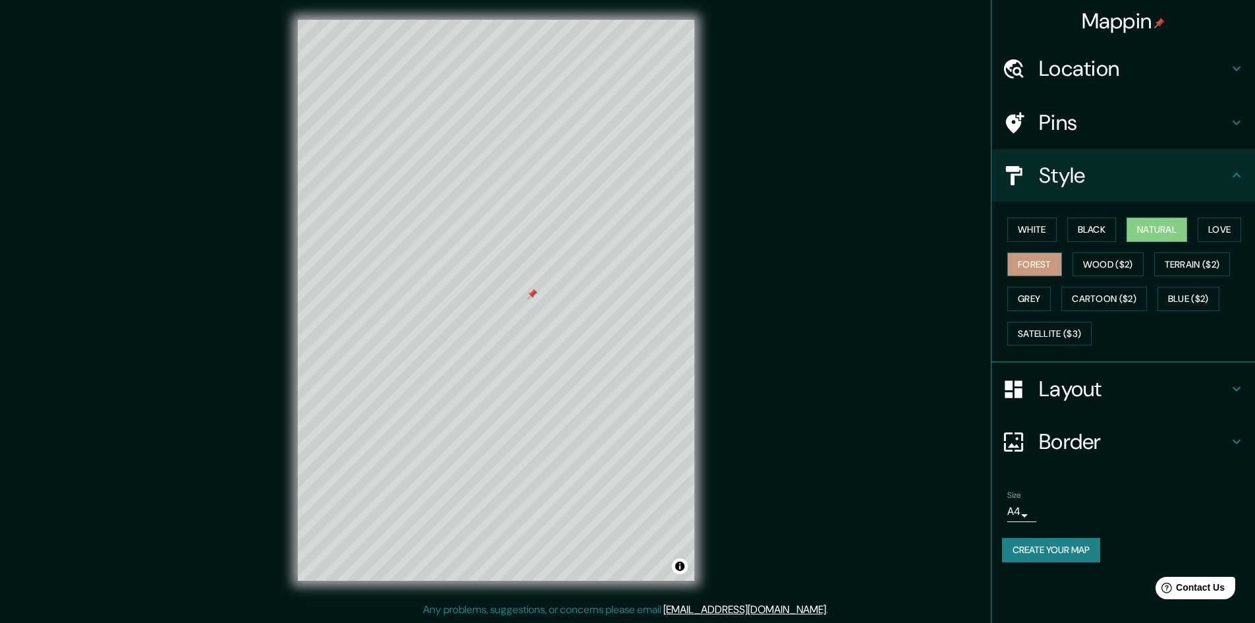
click at [1034, 263] on button "Forest" at bounding box center [1034, 264] width 55 height 24
click at [1078, 236] on button "Black" at bounding box center [1091, 229] width 49 height 24
click at [1039, 232] on button "White" at bounding box center [1031, 229] width 49 height 24
click at [1087, 231] on button "Black" at bounding box center [1091, 229] width 49 height 24
click at [1022, 231] on button "White" at bounding box center [1031, 229] width 49 height 24
